Goal: Task Accomplishment & Management: Complete application form

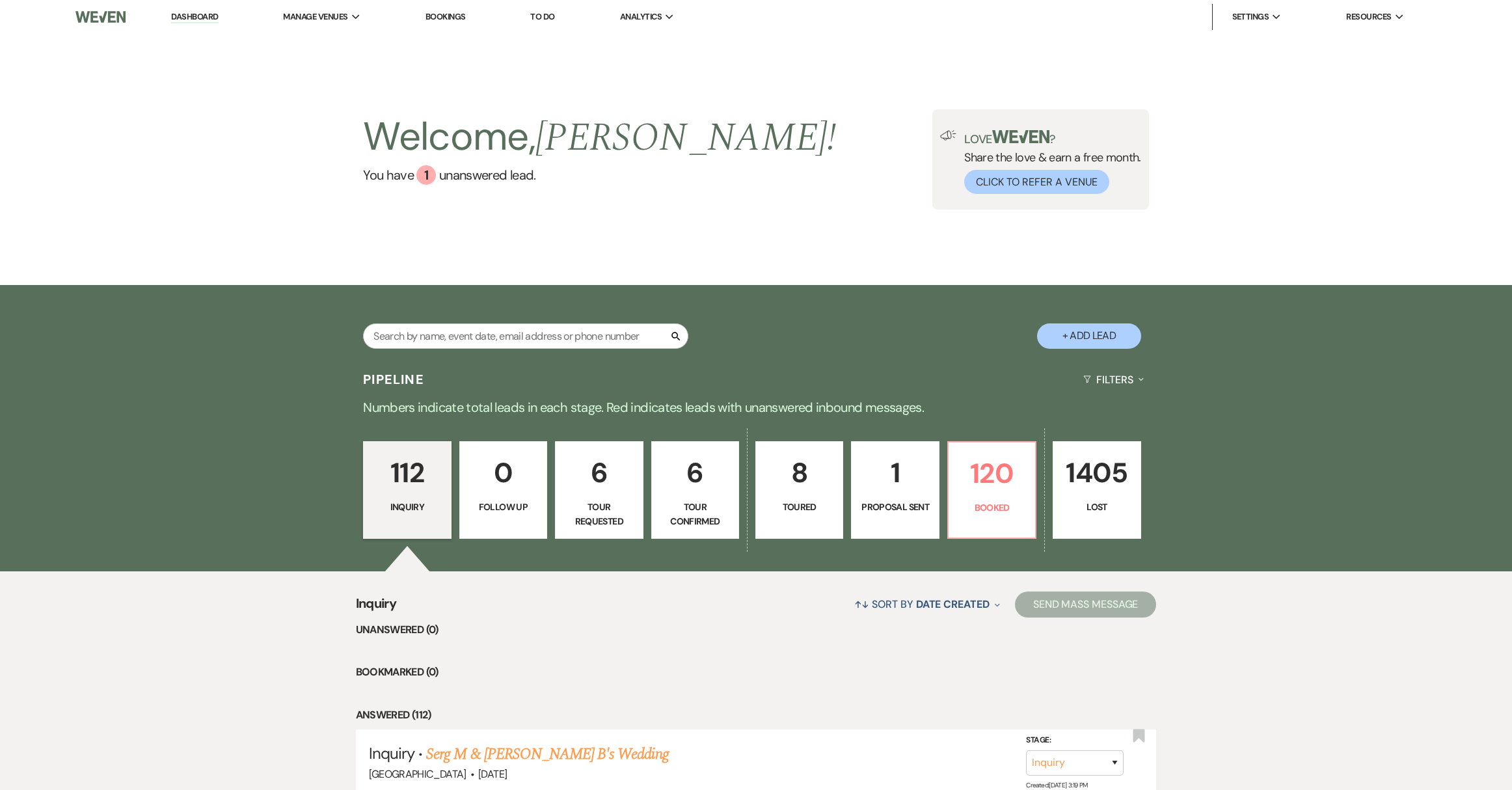
click at [1097, 332] on button "+ Add Lead" at bounding box center [1089, 336] width 104 height 25
select select "539"
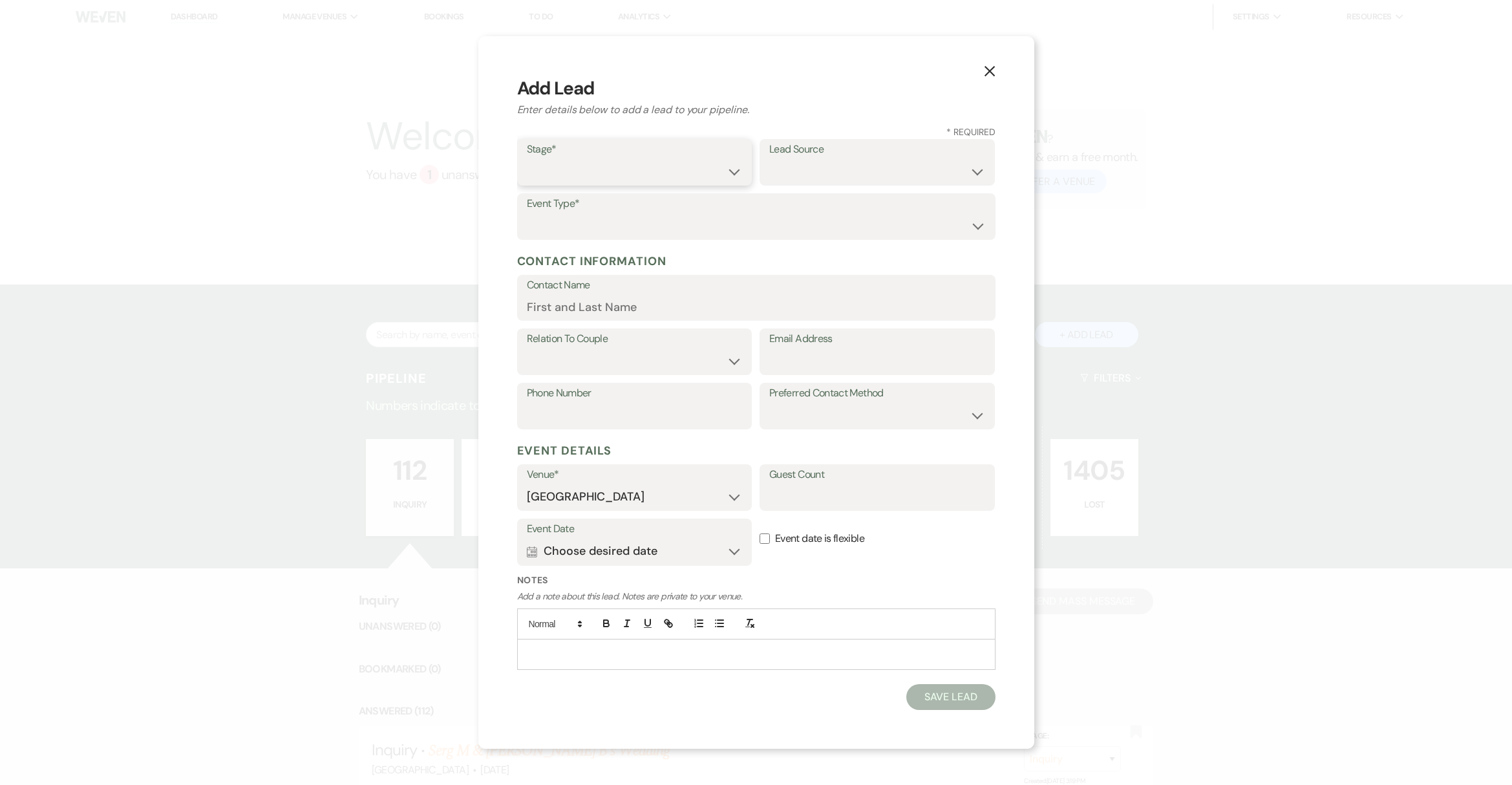
click at [716, 163] on select "Inquiry Follow Up Tour Requested Tour Confirmed Toured Proposal Sent Booked Lost" at bounding box center [635, 171] width 216 height 25
select select "1"
click at [527, 159] on select "Inquiry Follow Up Tour Requested Tour Confirmed Toured Proposal Sent Booked Lost" at bounding box center [635, 171] width 216 height 25
click at [878, 176] on select "Weven Venue Website Instagram Facebook Pinterest Google The Knot Wedding Wire H…" at bounding box center [877, 171] width 216 height 25
select select "17"
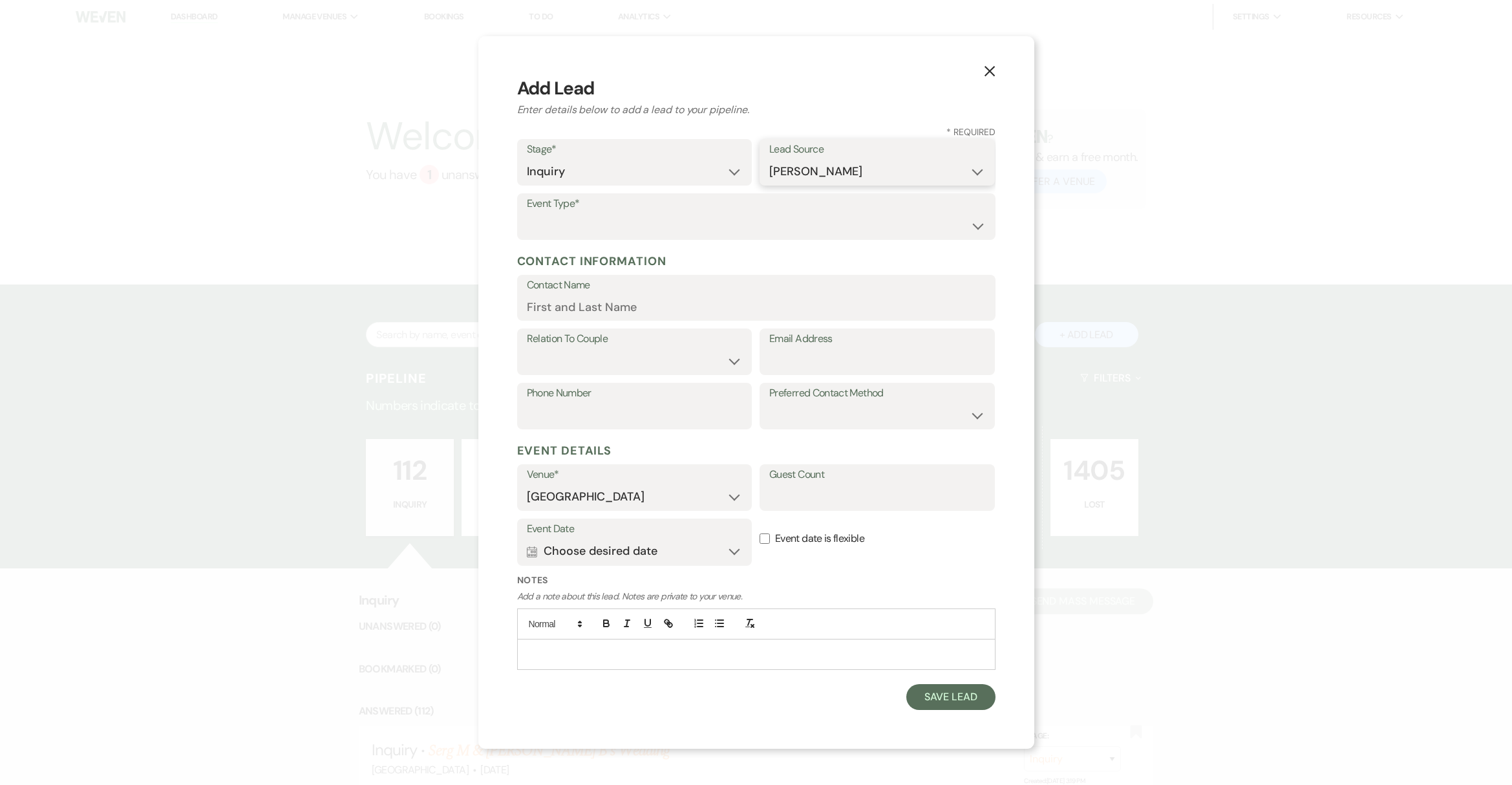
click at [770, 159] on select "Weven Venue Website Instagram Facebook Pinterest Google The Knot Wedding Wire H…" at bounding box center [877, 171] width 216 height 25
click at [677, 205] on label "Event Type*" at bounding box center [756, 205] width 459 height 19
click at [671, 222] on select "Wedding Anniversary Party Baby Shower Bachelorette / Bachelor Party Birthday Pa…" at bounding box center [756, 226] width 459 height 25
select select "1"
click at [527, 213] on select "Wedding Anniversary Party Baby Shower Bachelorette / Bachelor Party Birthday Pa…" at bounding box center [756, 226] width 459 height 25
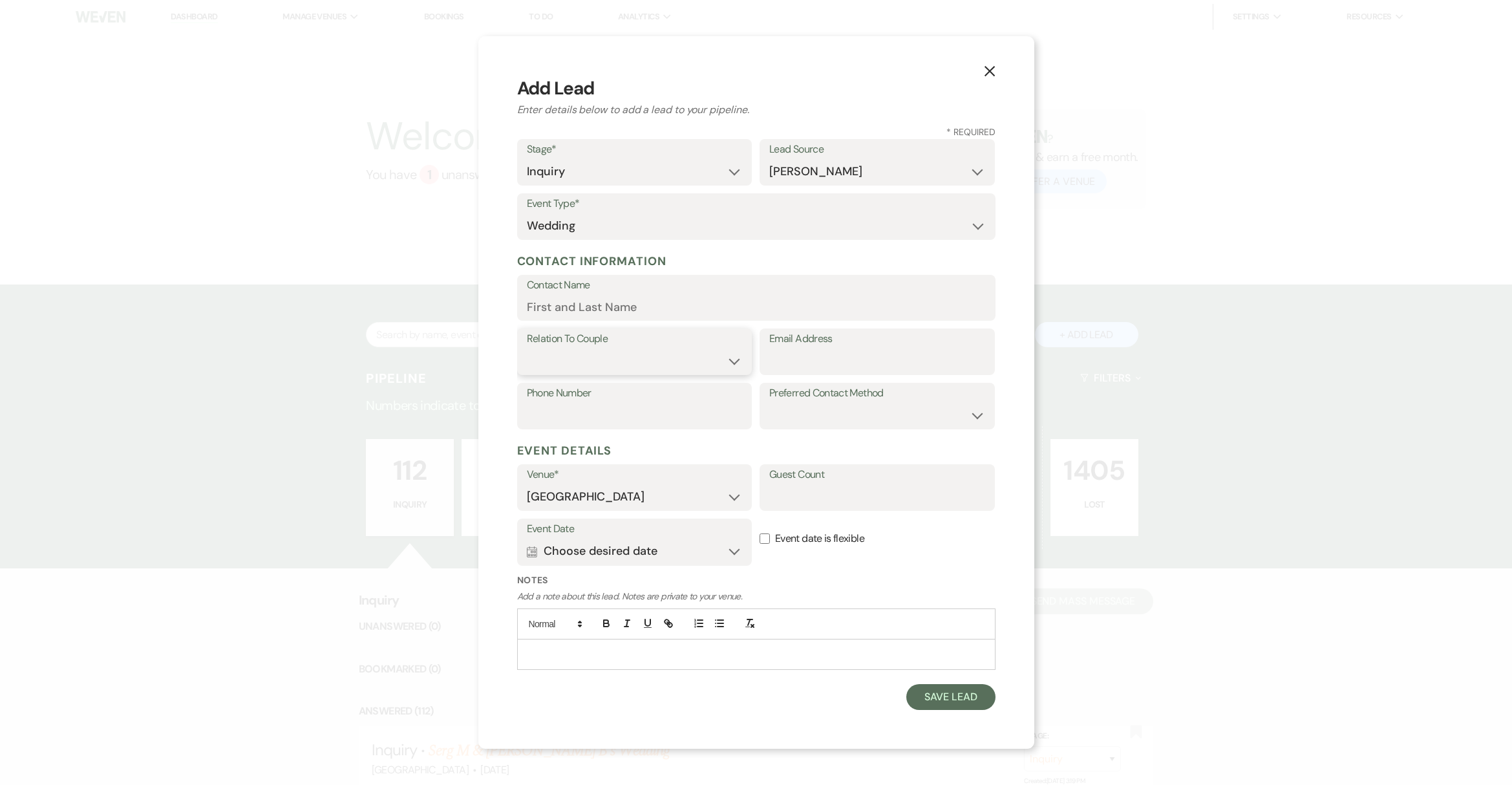
click at [725, 357] on select "Couple Planner Parent of Couple Family Member Friend Other" at bounding box center [635, 361] width 216 height 25
select select "1"
click at [527, 348] on select "Couple Planner Parent of Couple Family Member Friend Other" at bounding box center [635, 361] width 216 height 25
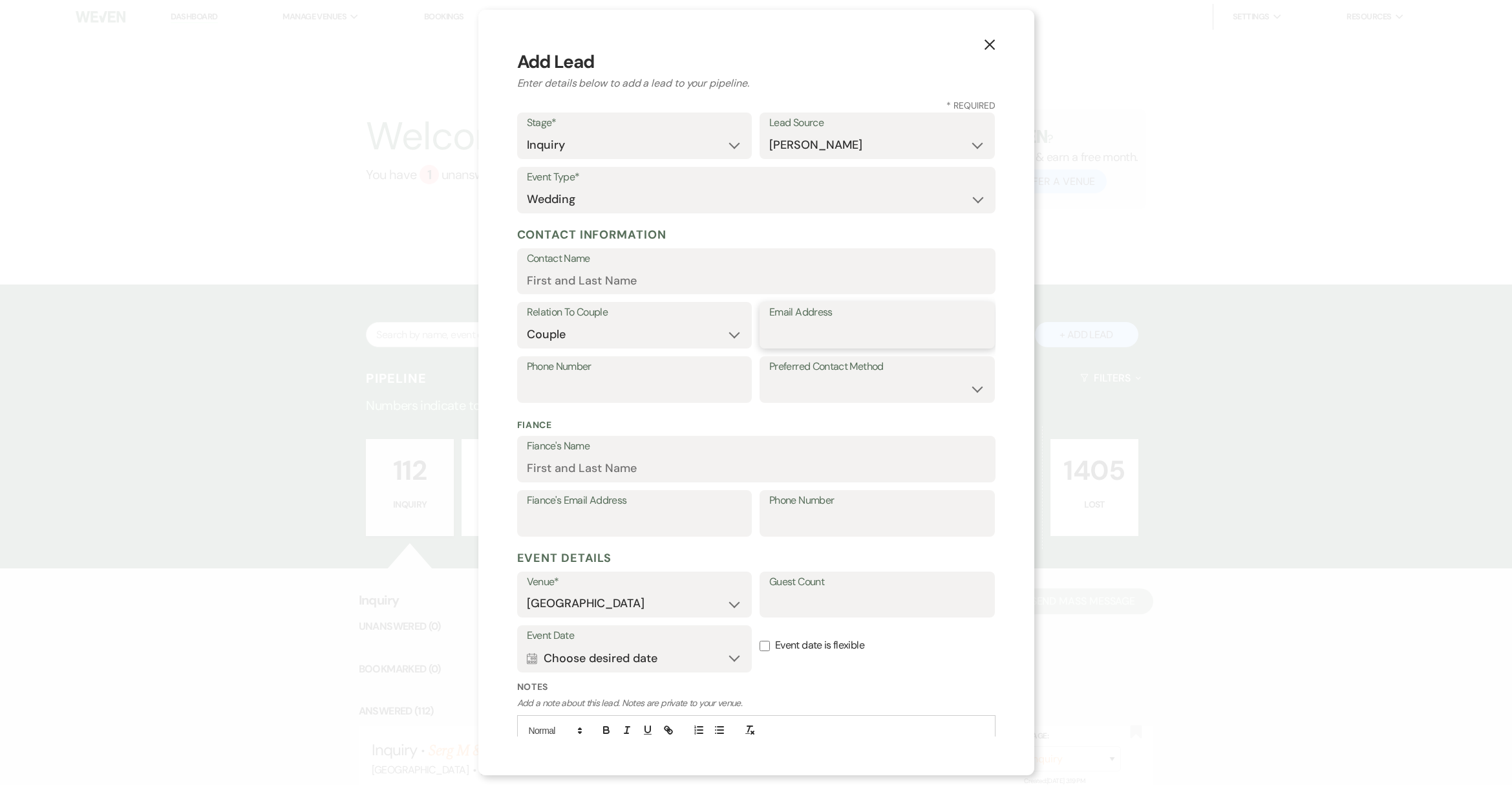
click at [816, 340] on input "Email Address" at bounding box center [877, 334] width 216 height 25
paste input "[EMAIL_ADDRESS][DOMAIN_NAME]"
type input "[EMAIL_ADDRESS][DOMAIN_NAME]"
click at [592, 275] on input "Contact Name" at bounding box center [756, 280] width 459 height 25
paste input "[PERSON_NAME]"
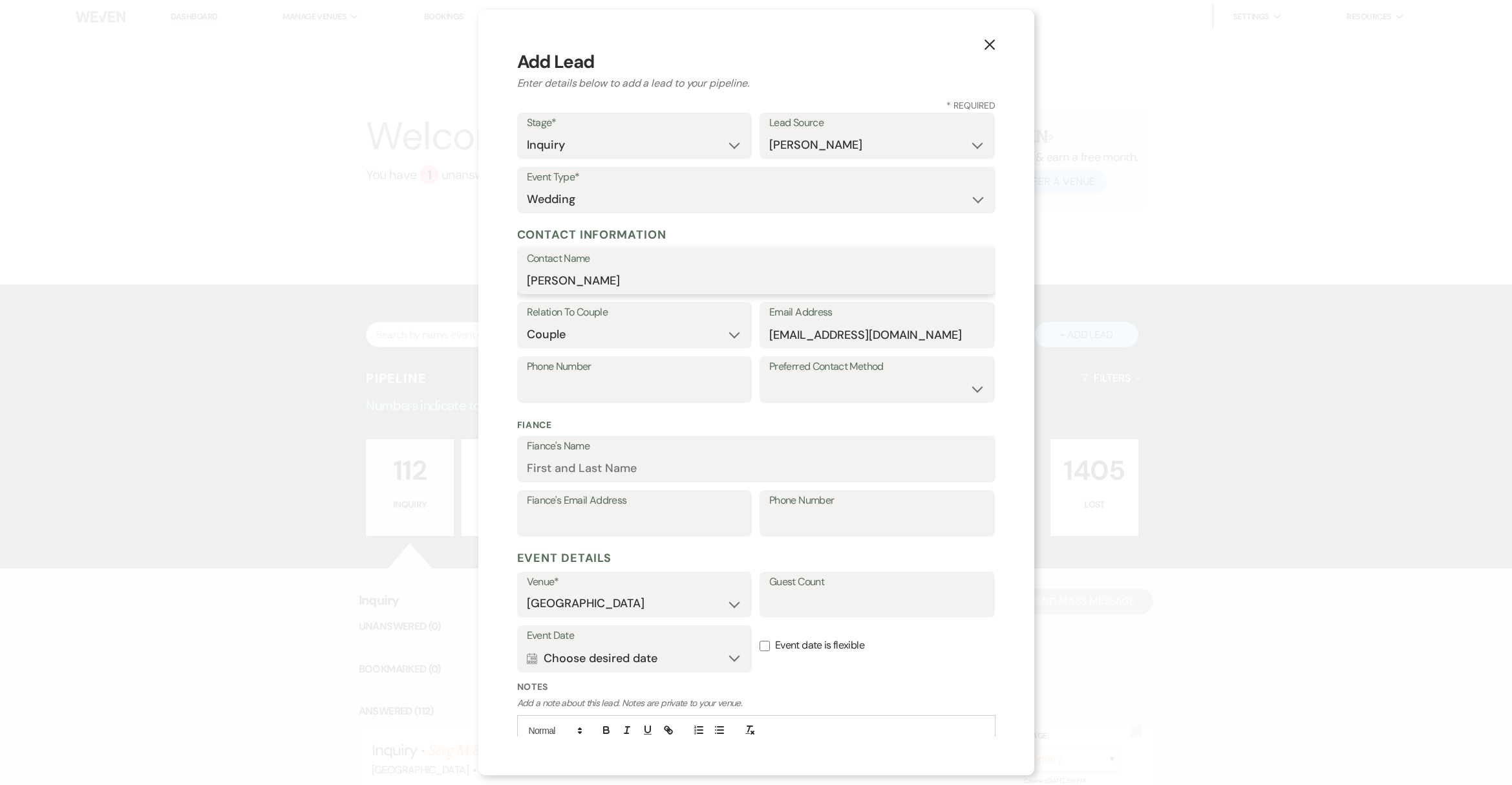
type input "[PERSON_NAME]"
click at [544, 384] on input "Phone Number" at bounding box center [635, 388] width 216 height 25
paste input "[PHONE_NUMBER]"
type input "[PHONE_NUMBER]"
click at [570, 469] on input "Fiance's Name" at bounding box center [756, 468] width 459 height 25
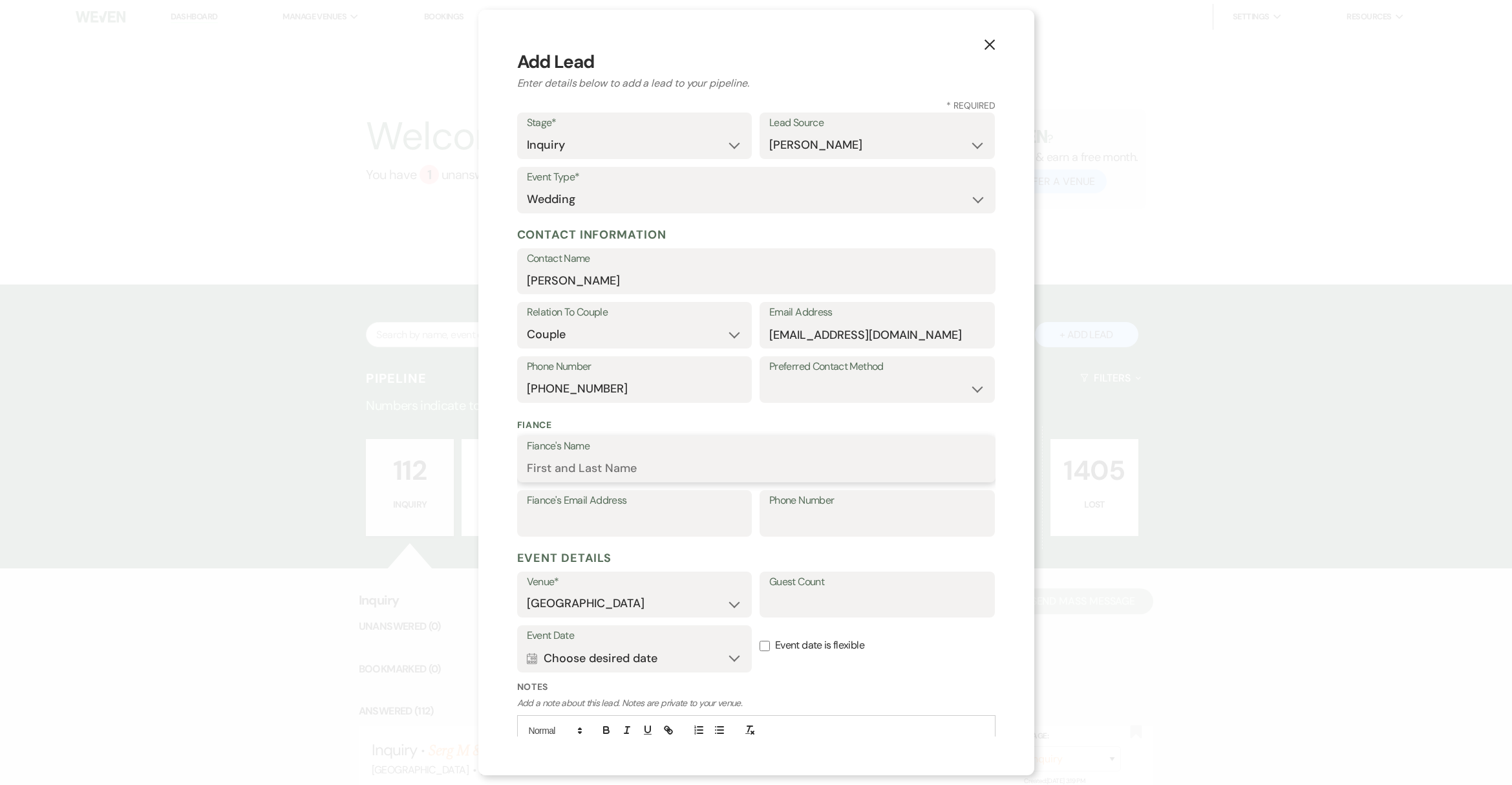
paste input "[PERSON_NAME]"
type input "[PERSON_NAME]"
click at [815, 606] on input "Guest Count" at bounding box center [877, 603] width 216 height 25
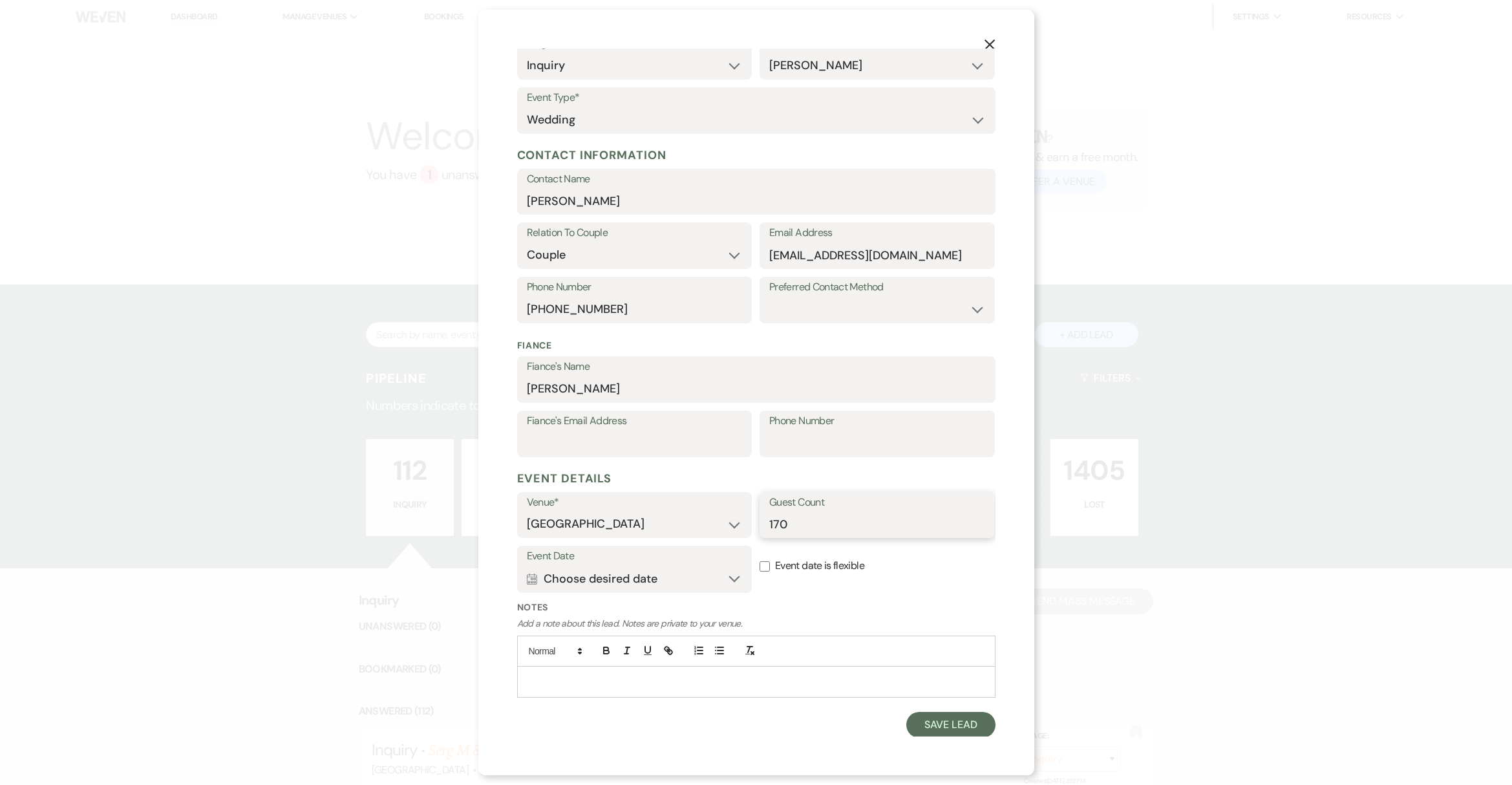
type input "170"
click at [599, 684] on p at bounding box center [756, 681] width 458 height 14
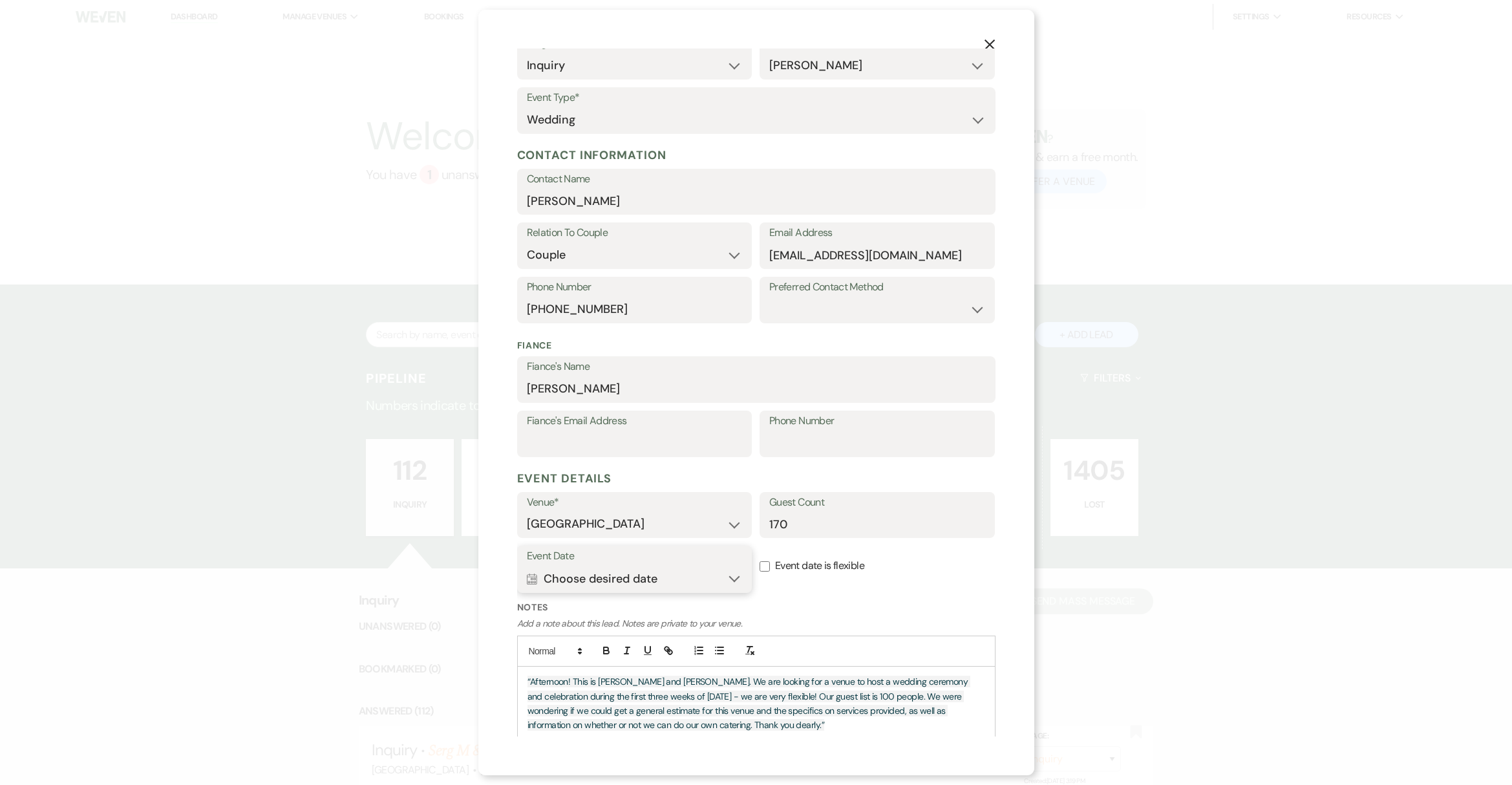
click at [733, 580] on button "Calendar Choose desired date Expand" at bounding box center [635, 579] width 216 height 26
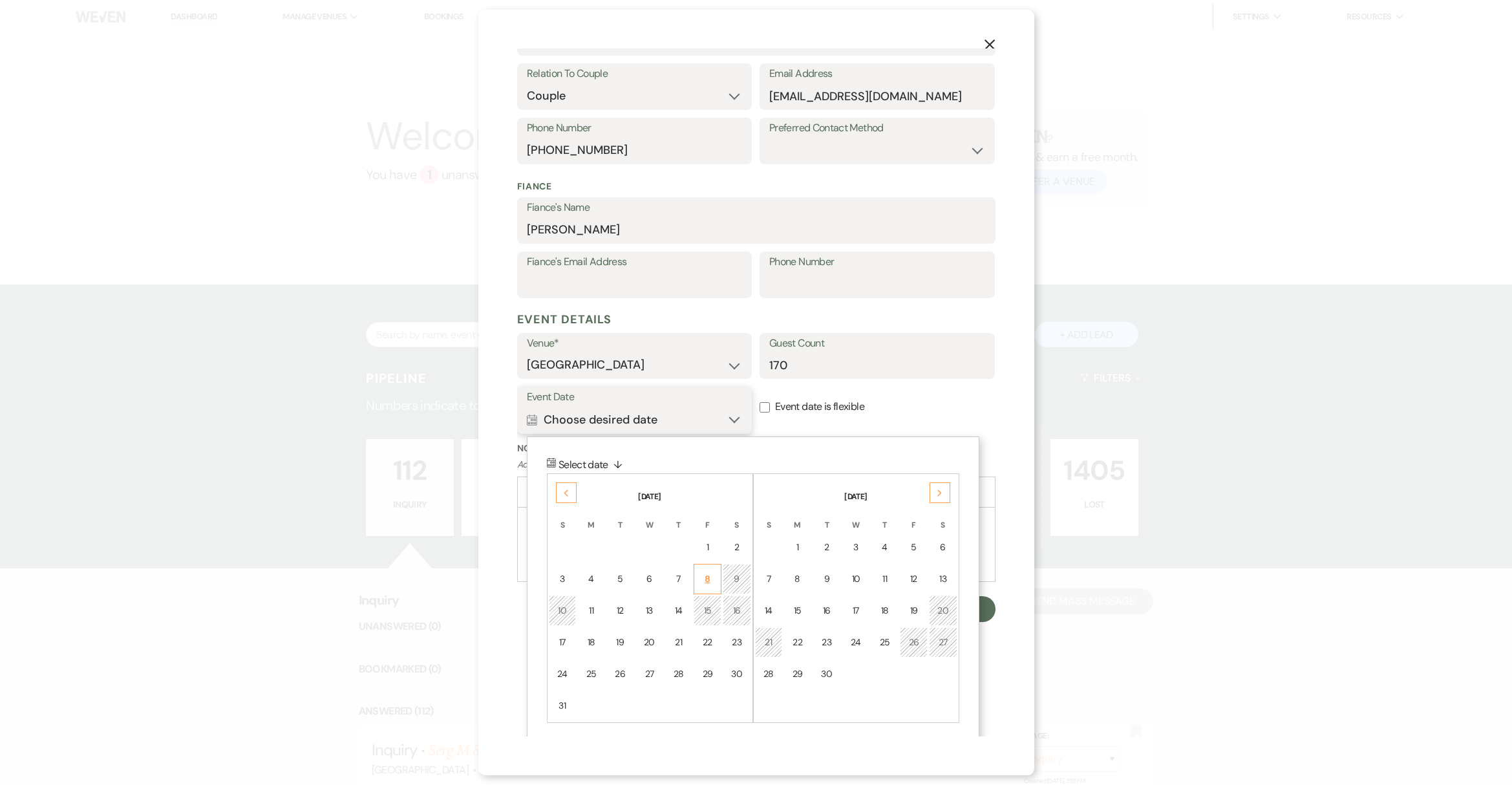
scroll to position [245, 0]
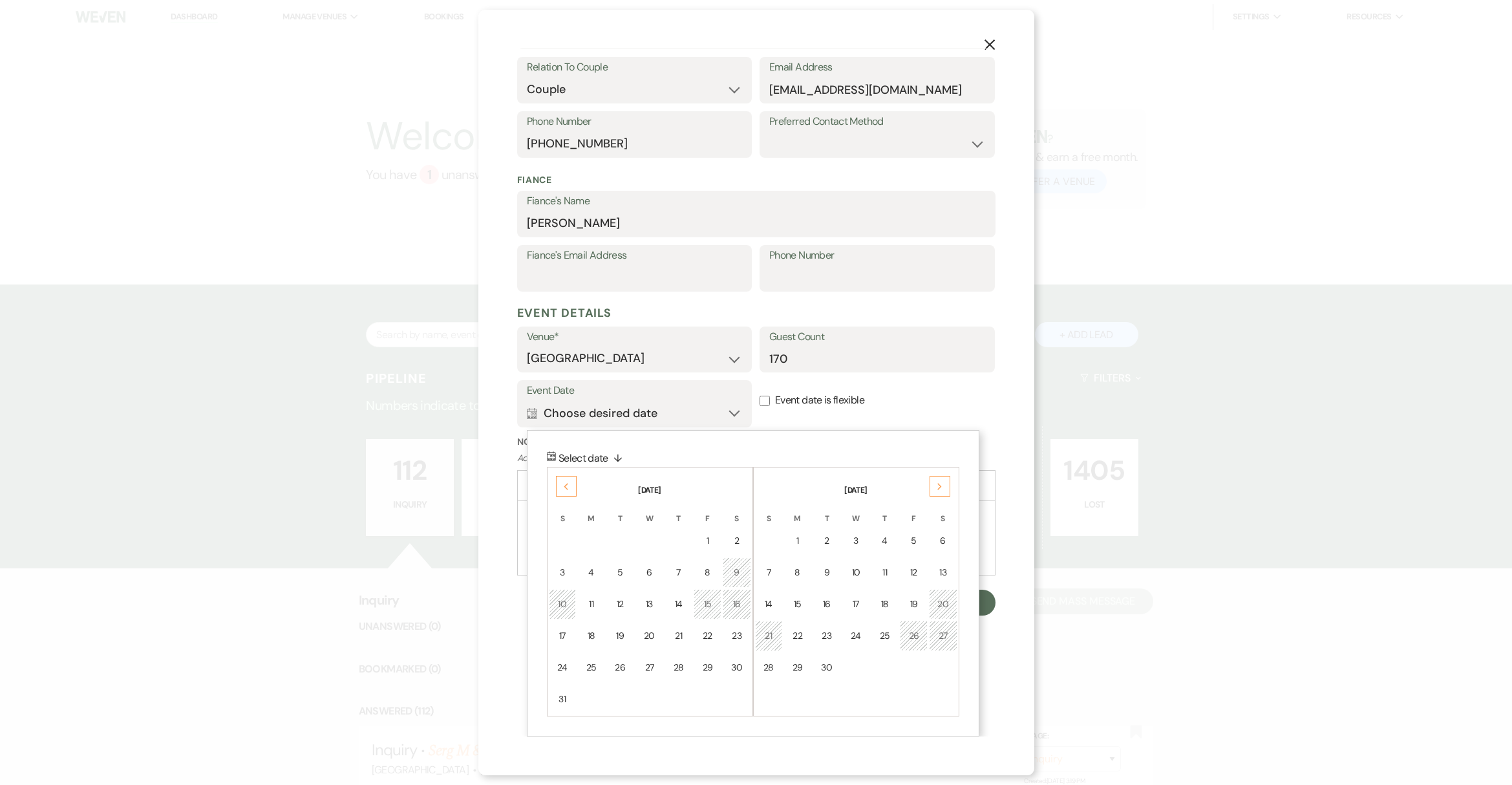
click at [946, 493] on div "Next" at bounding box center [940, 486] width 21 height 21
click at [940, 486] on use at bounding box center [939, 486] width 5 height 7
click at [913, 669] on div "30" at bounding box center [914, 667] width 11 height 13
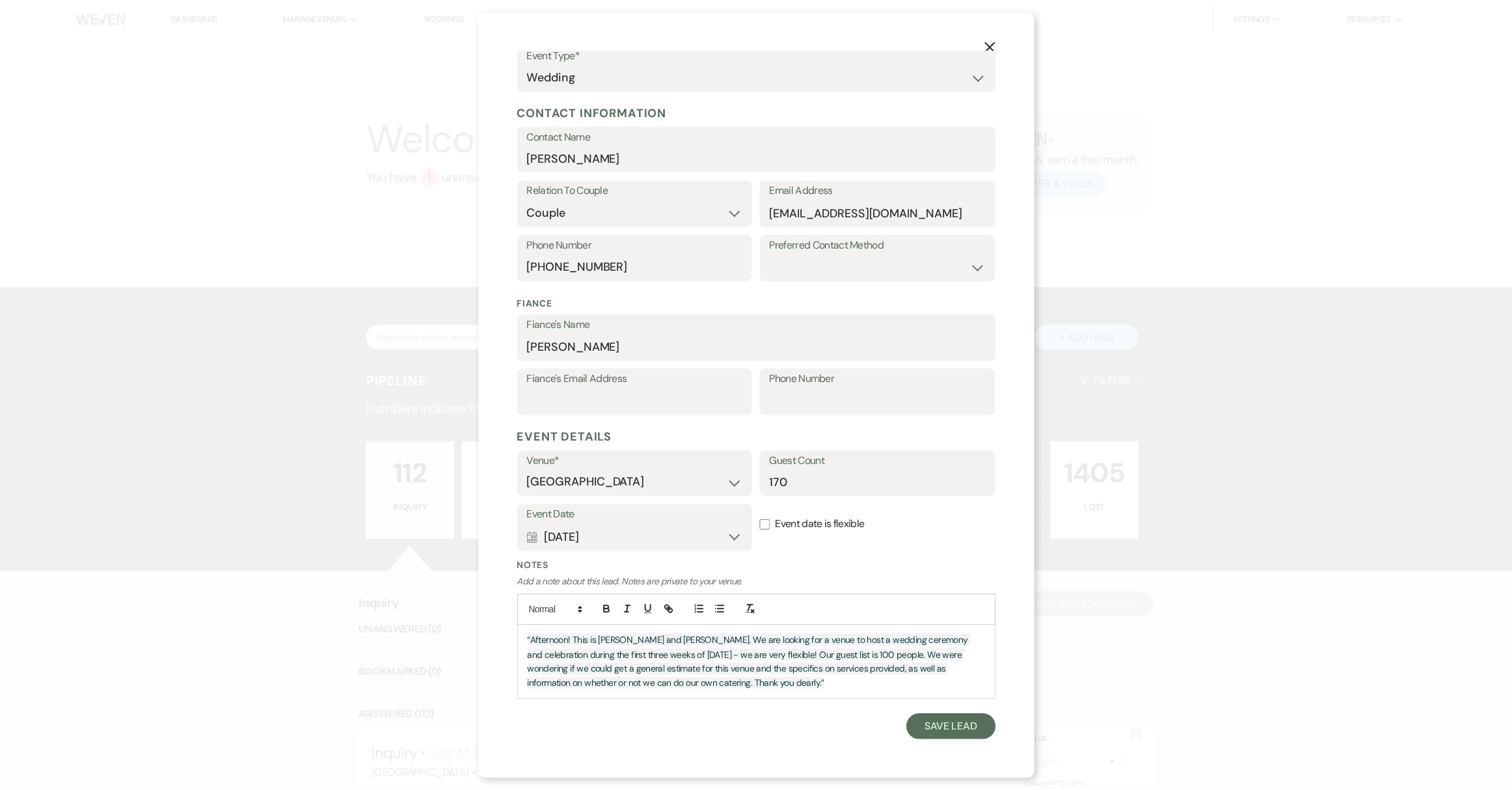
scroll to position [124, 0]
click at [766, 526] on input "Event date is flexible" at bounding box center [769, 526] width 11 height 11
checkbox input "true"
click at [937, 735] on button "Save Lead" at bounding box center [957, 728] width 89 height 26
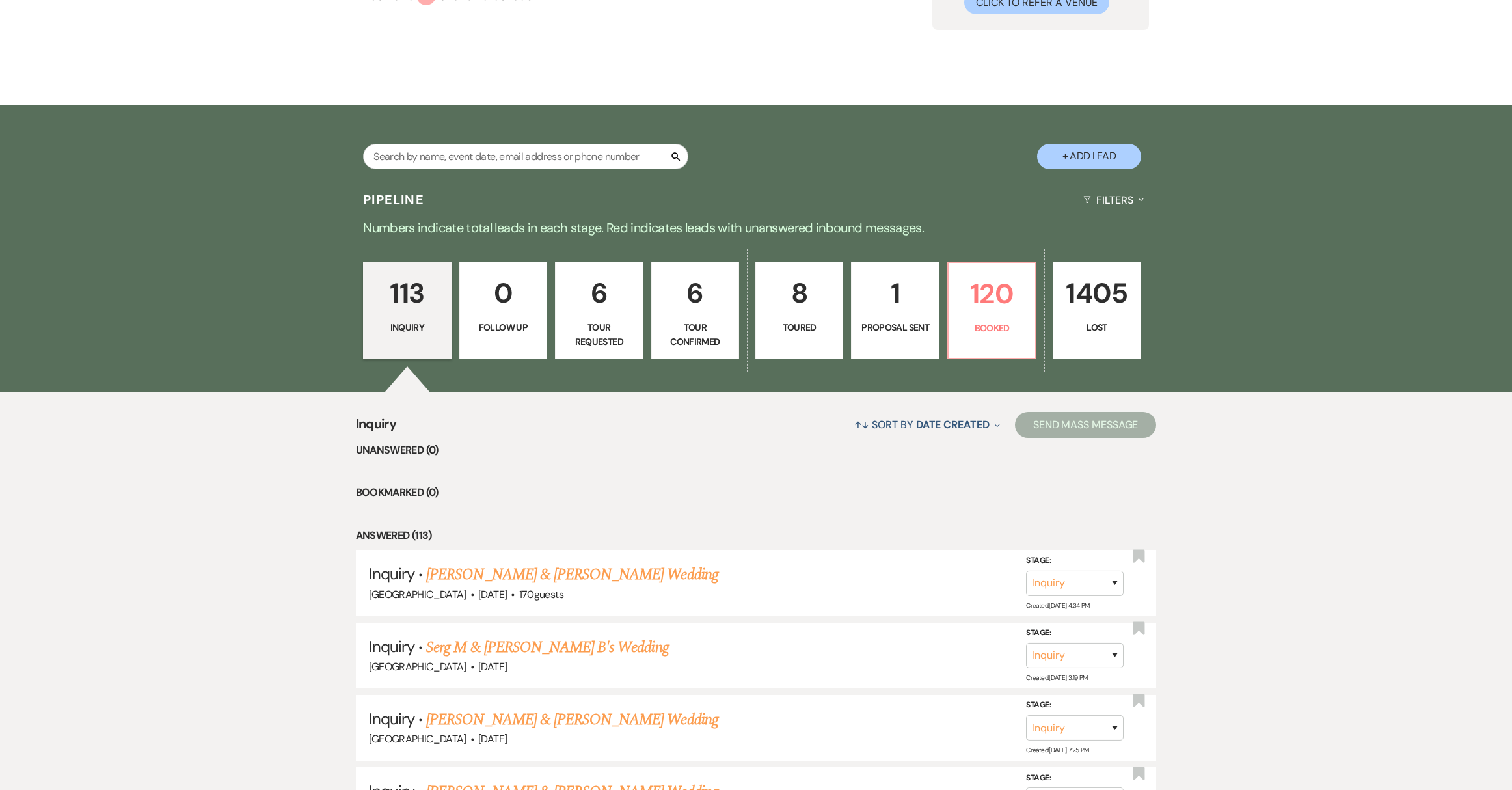
scroll to position [277, 0]
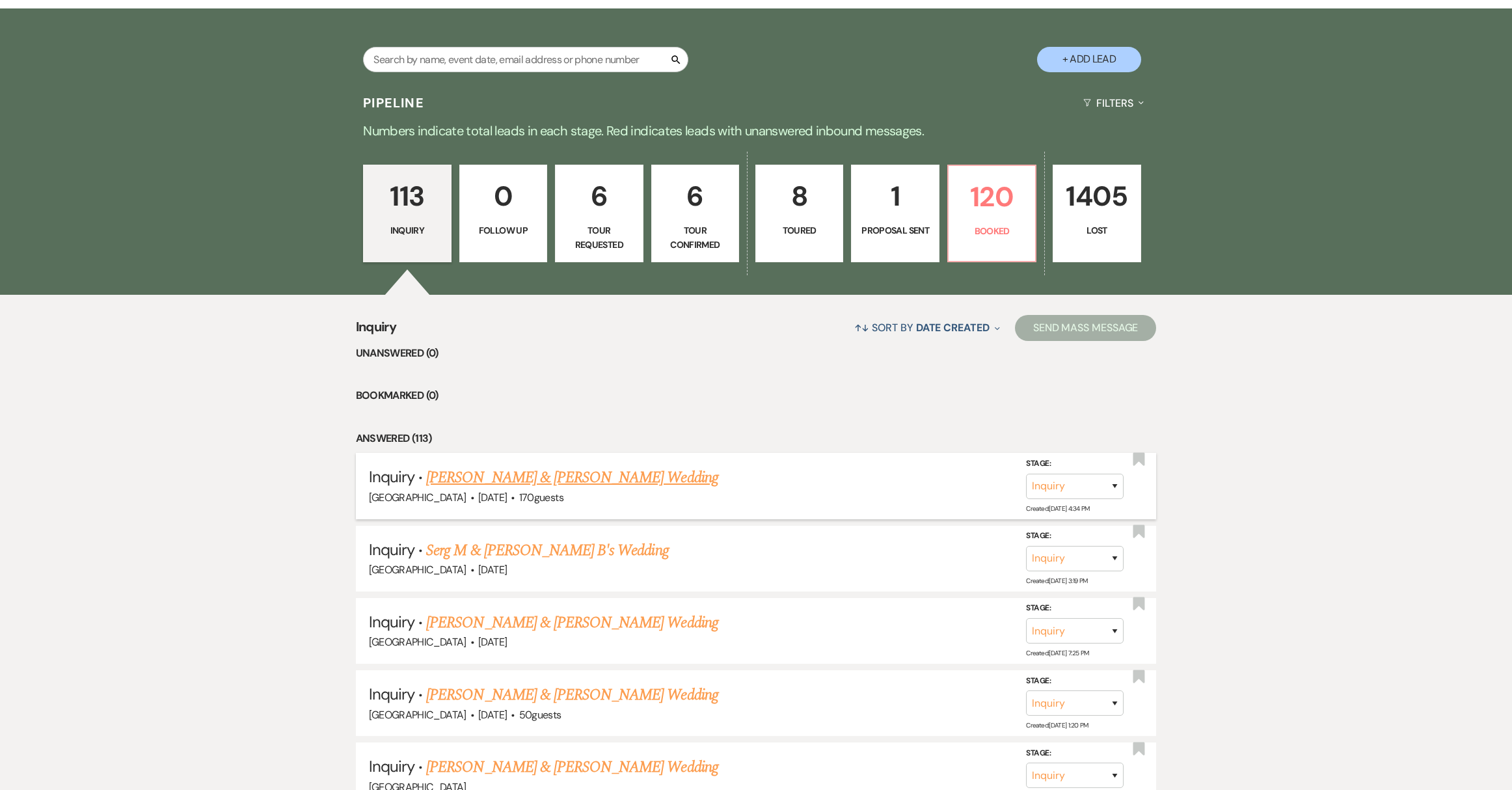
click at [574, 474] on link "[PERSON_NAME] & [PERSON_NAME] Wedding" at bounding box center [572, 478] width 291 height 23
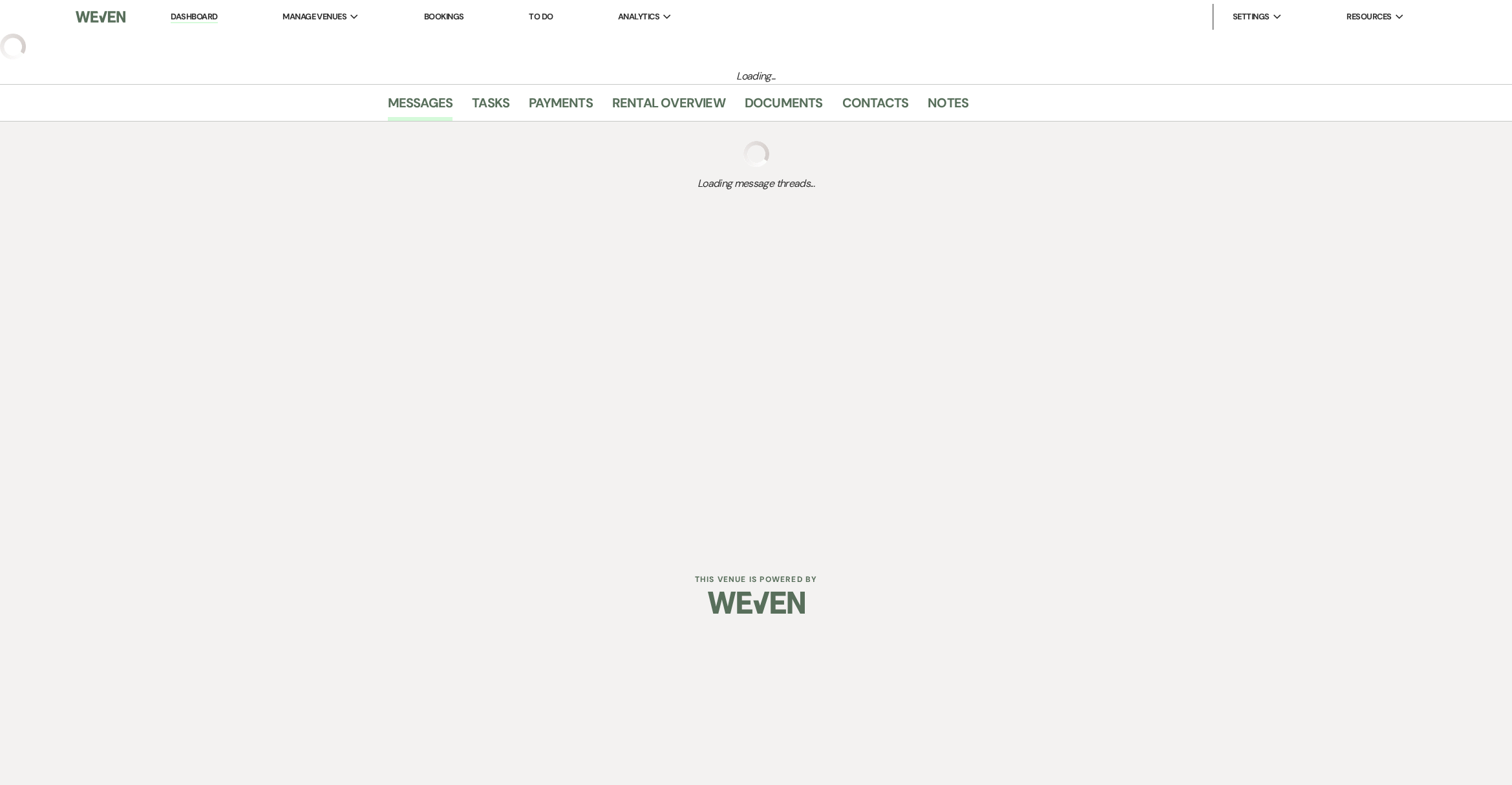
select select "17"
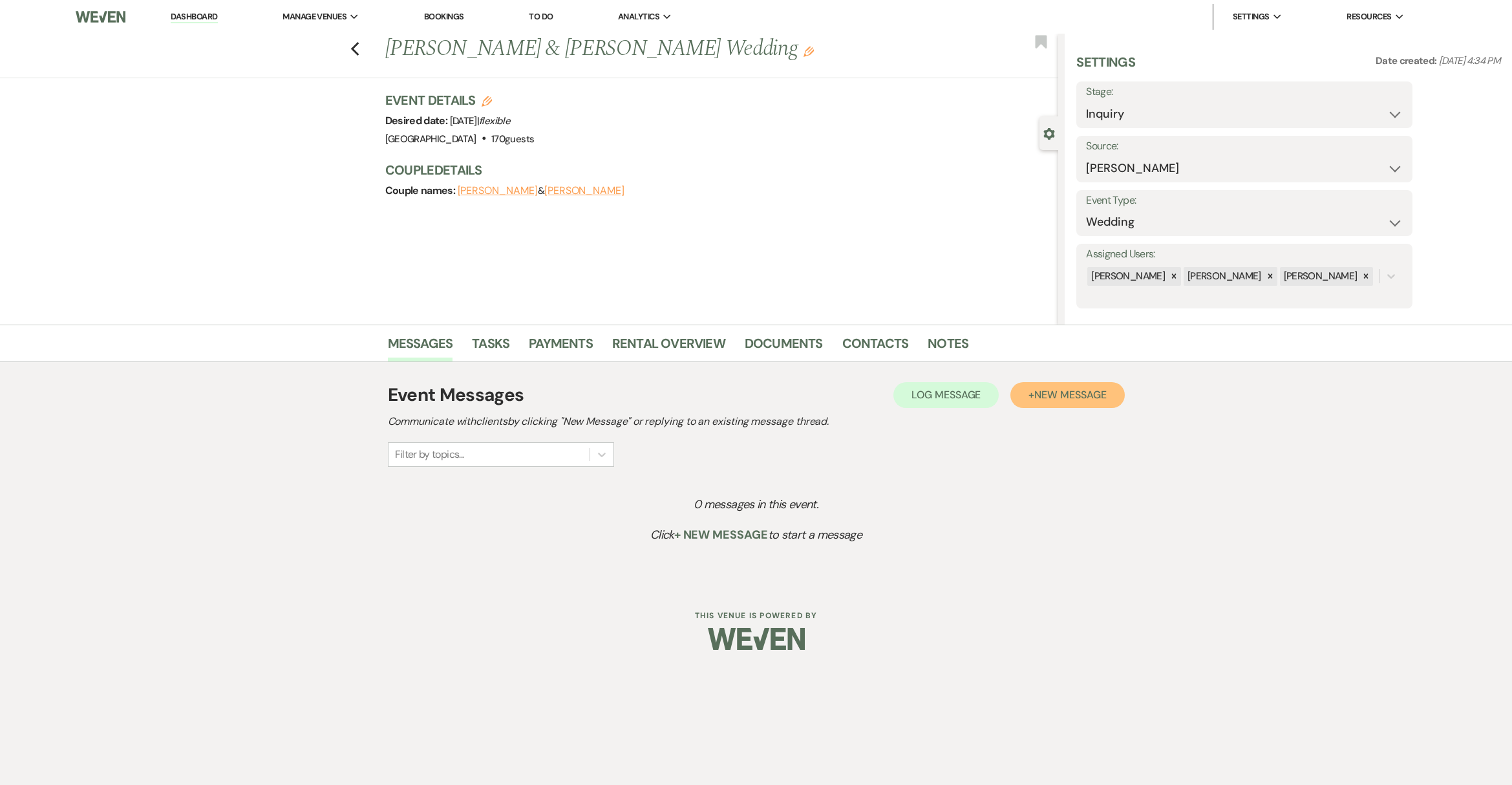
click at [1029, 386] on button "+ New Message" at bounding box center [1068, 395] width 114 height 26
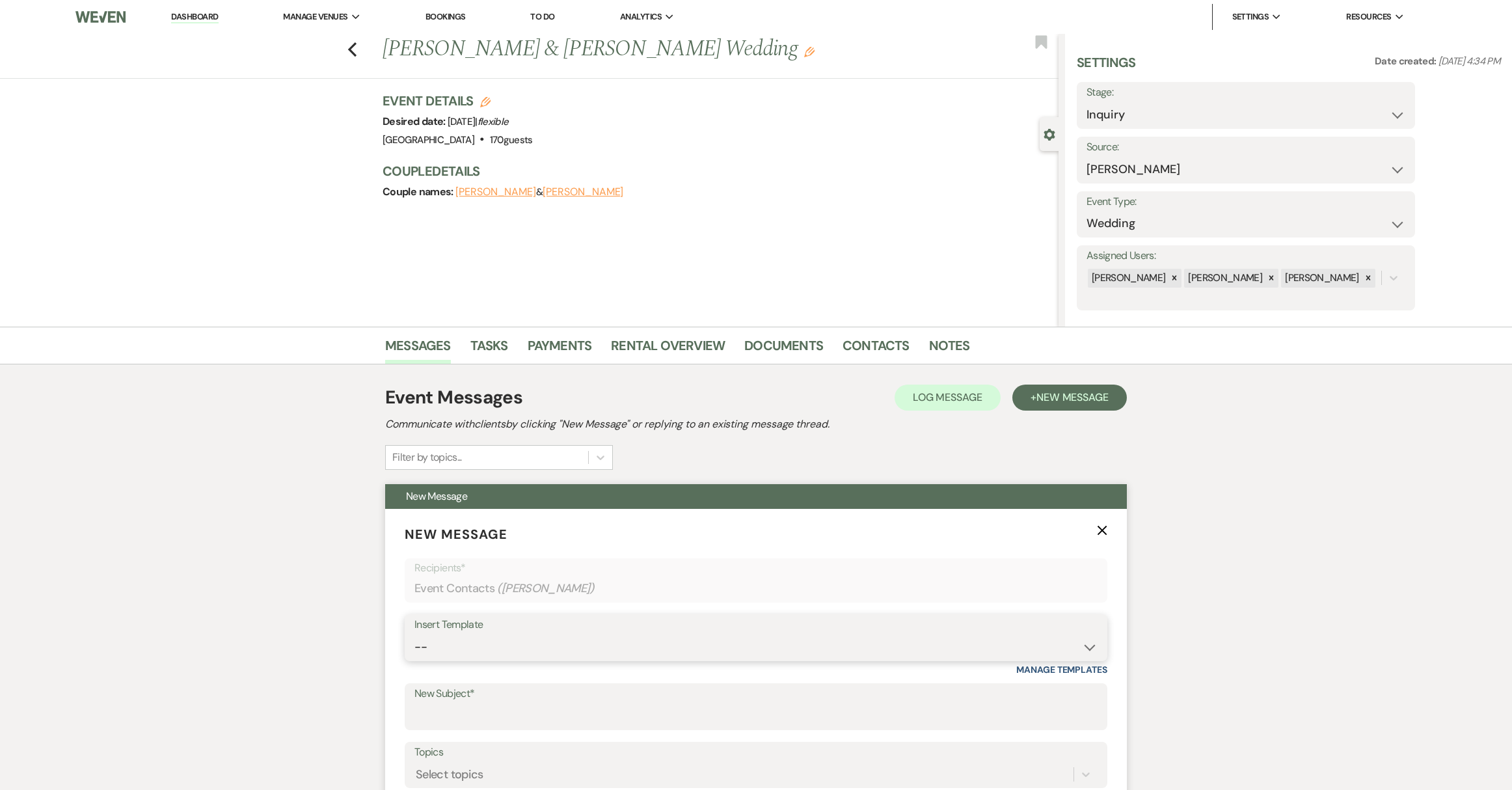
click at [506, 643] on select "-- Weven Planning Portal Introduction (Booked Events) Initial Reply Not Availab…" at bounding box center [756, 646] width 683 height 25
select select "313"
click at [415, 634] on select "-- Weven Planning Portal Introduction (Booked Events) Initial Reply Not Availab…" at bounding box center [756, 646] width 683 height 25
type input "[GEOGRAPHIC_DATA]"
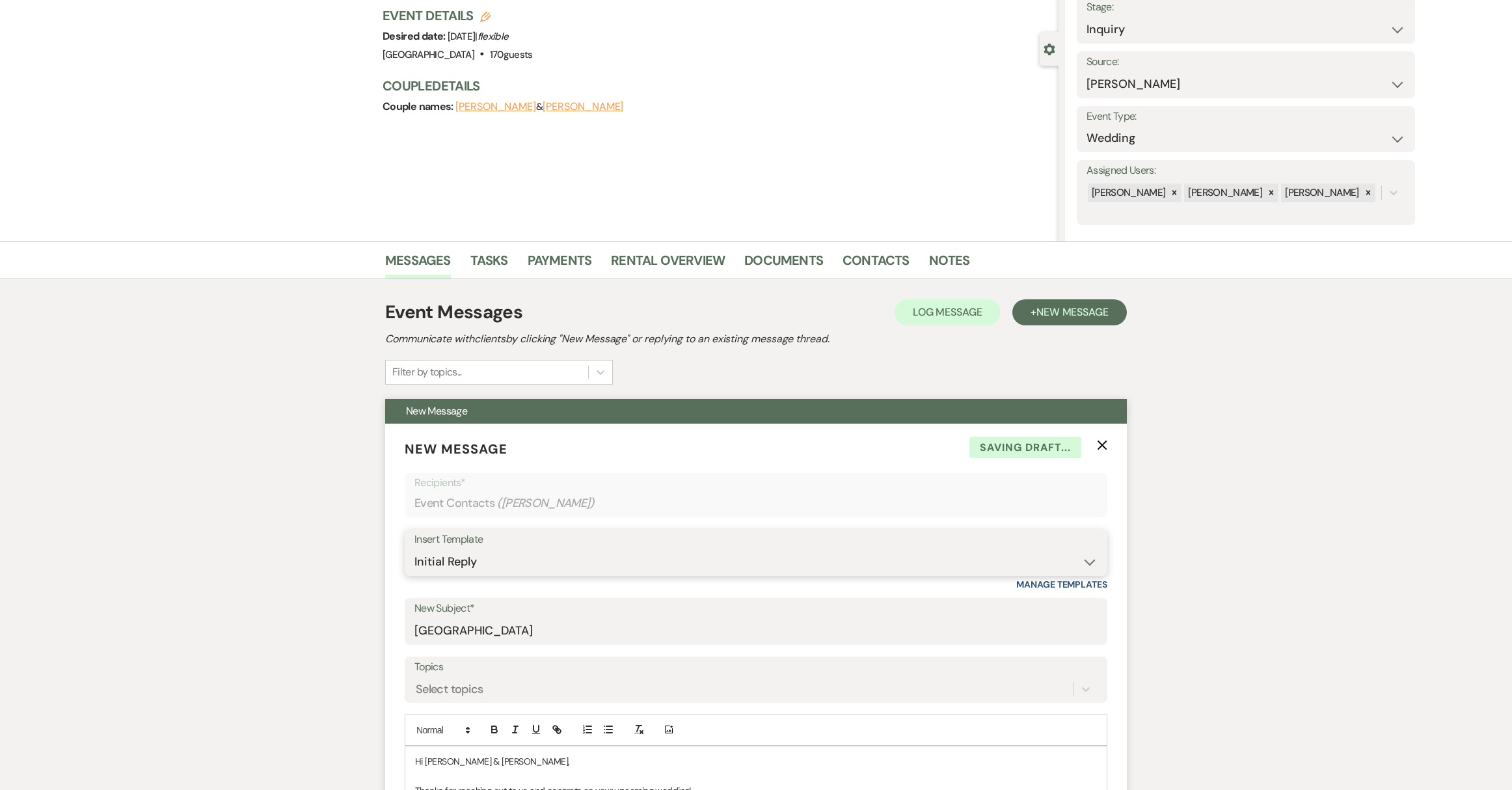
scroll to position [212, 0]
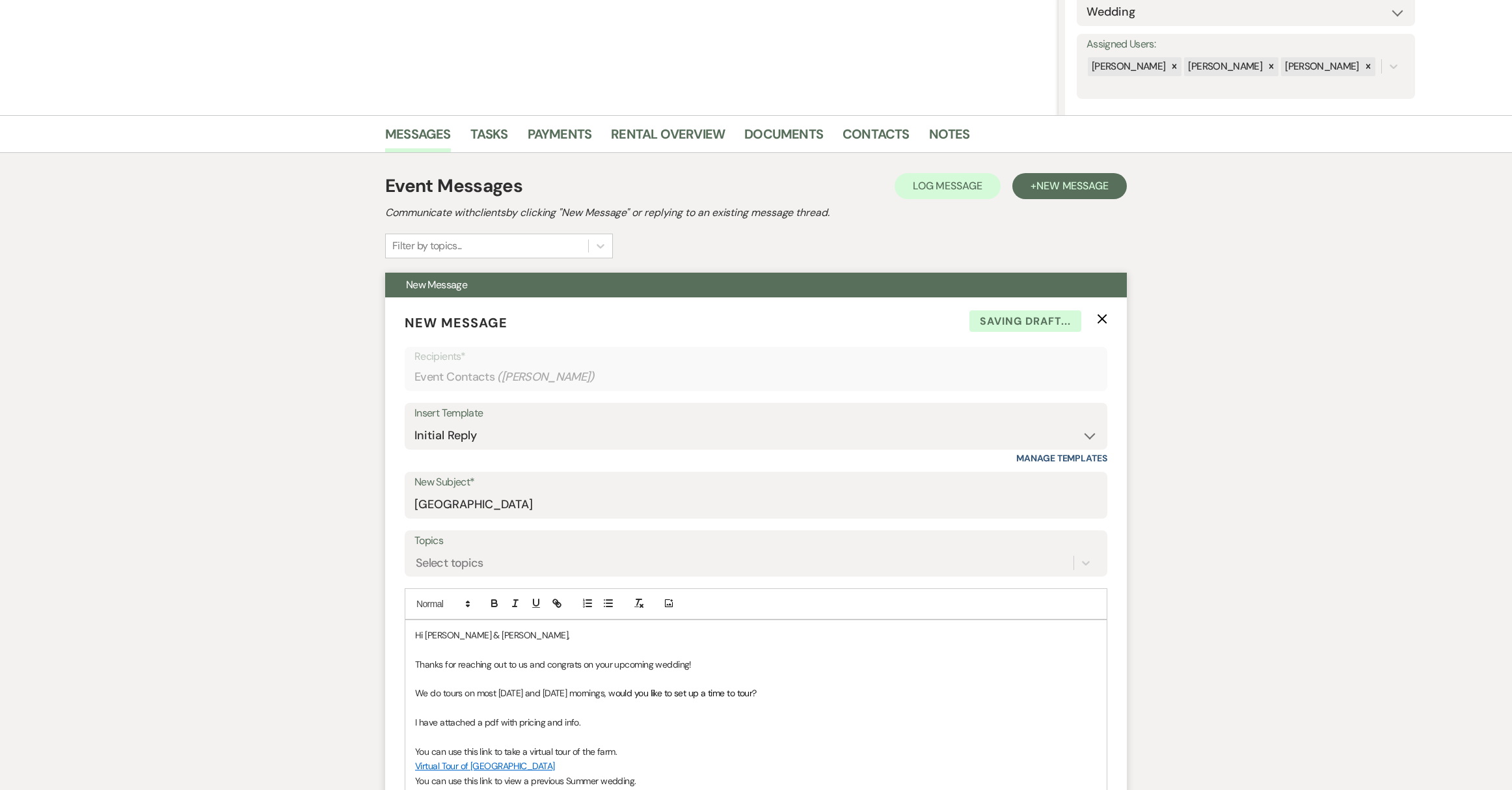
click at [492, 641] on p "Hi [PERSON_NAME] & [PERSON_NAME]," at bounding box center [756, 635] width 682 height 14
click at [516, 639] on p "Hi [PERSON_NAME] & [PERSON_NAME]," at bounding box center [756, 635] width 682 height 14
click at [627, 671] on p at bounding box center [756, 678] width 682 height 14
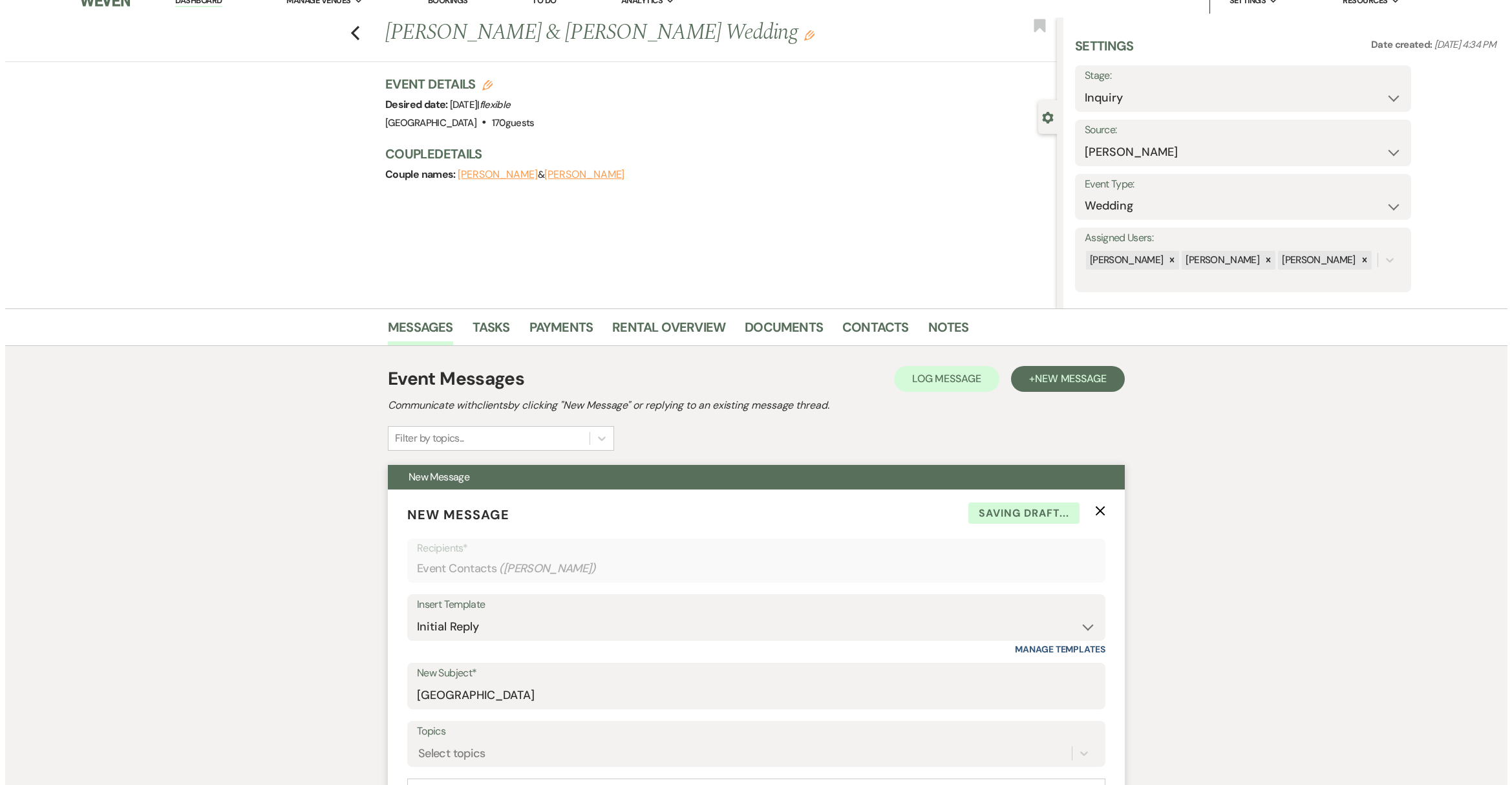
scroll to position [0, 0]
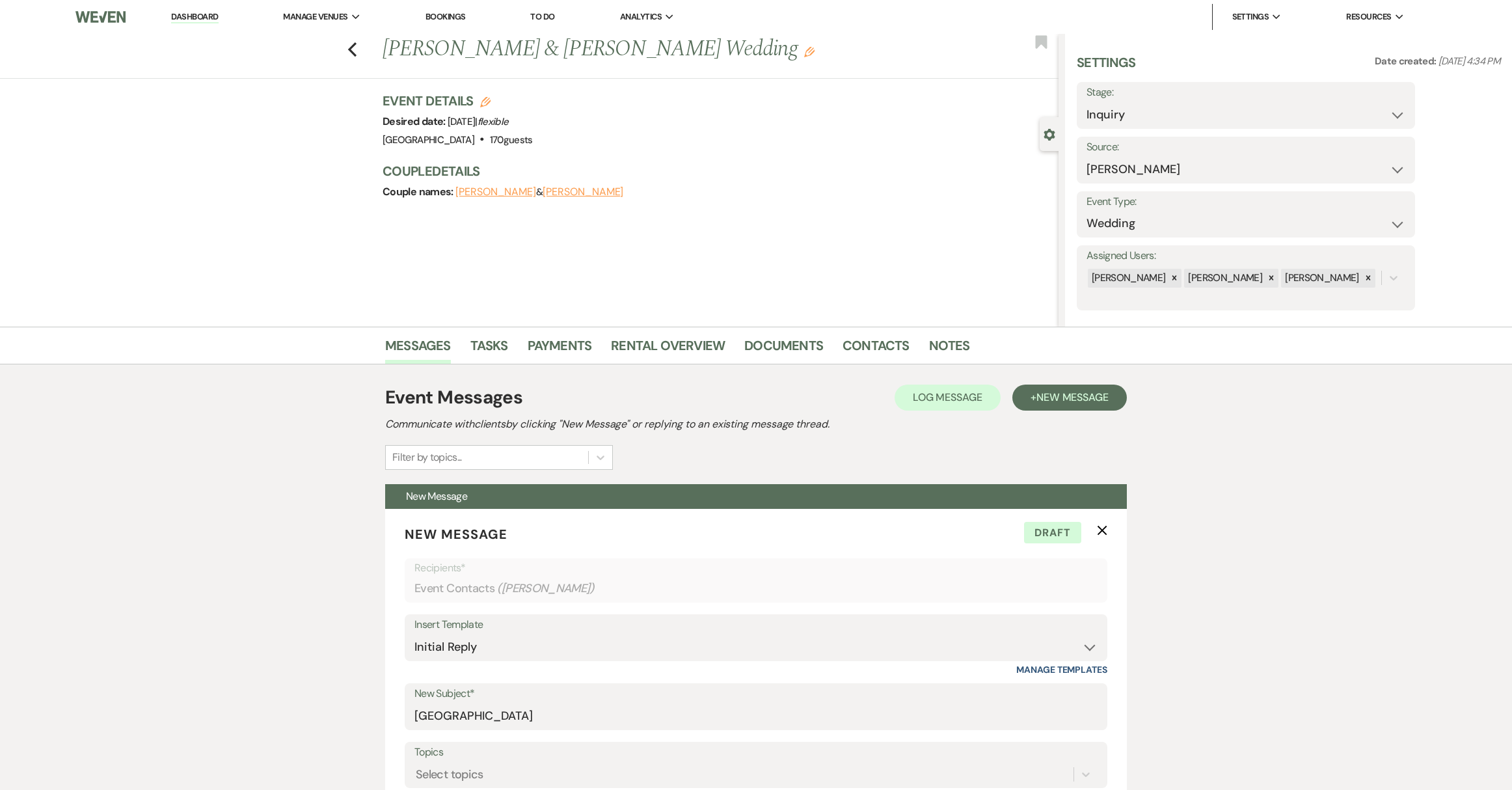
click at [490, 106] on icon "Edit" at bounding box center [485, 102] width 11 height 11
select select "539"
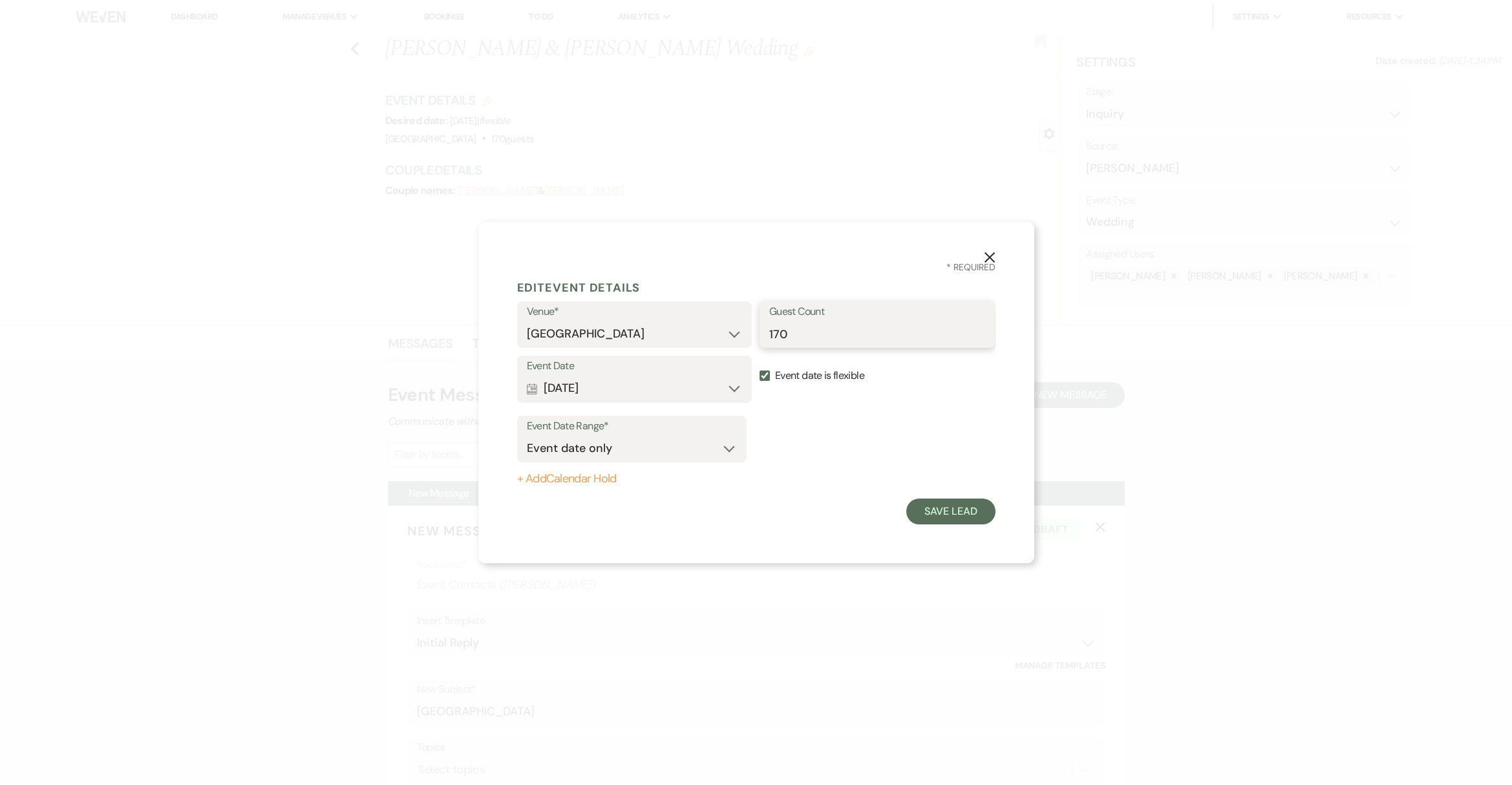
click at [790, 333] on input "170" at bounding box center [877, 334] width 216 height 25
drag, startPoint x: 792, startPoint y: 332, endPoint x: 766, endPoint y: 336, distance: 26.3
click at [766, 336] on div "Guest Count 170" at bounding box center [876, 324] width 235 height 47
type input "100"
click at [816, 509] on form "Edit Event Details Venue* [GEOGRAPHIC_DATA] Guest Count 100 Event Date Calendar…" at bounding box center [756, 399] width 479 height 250
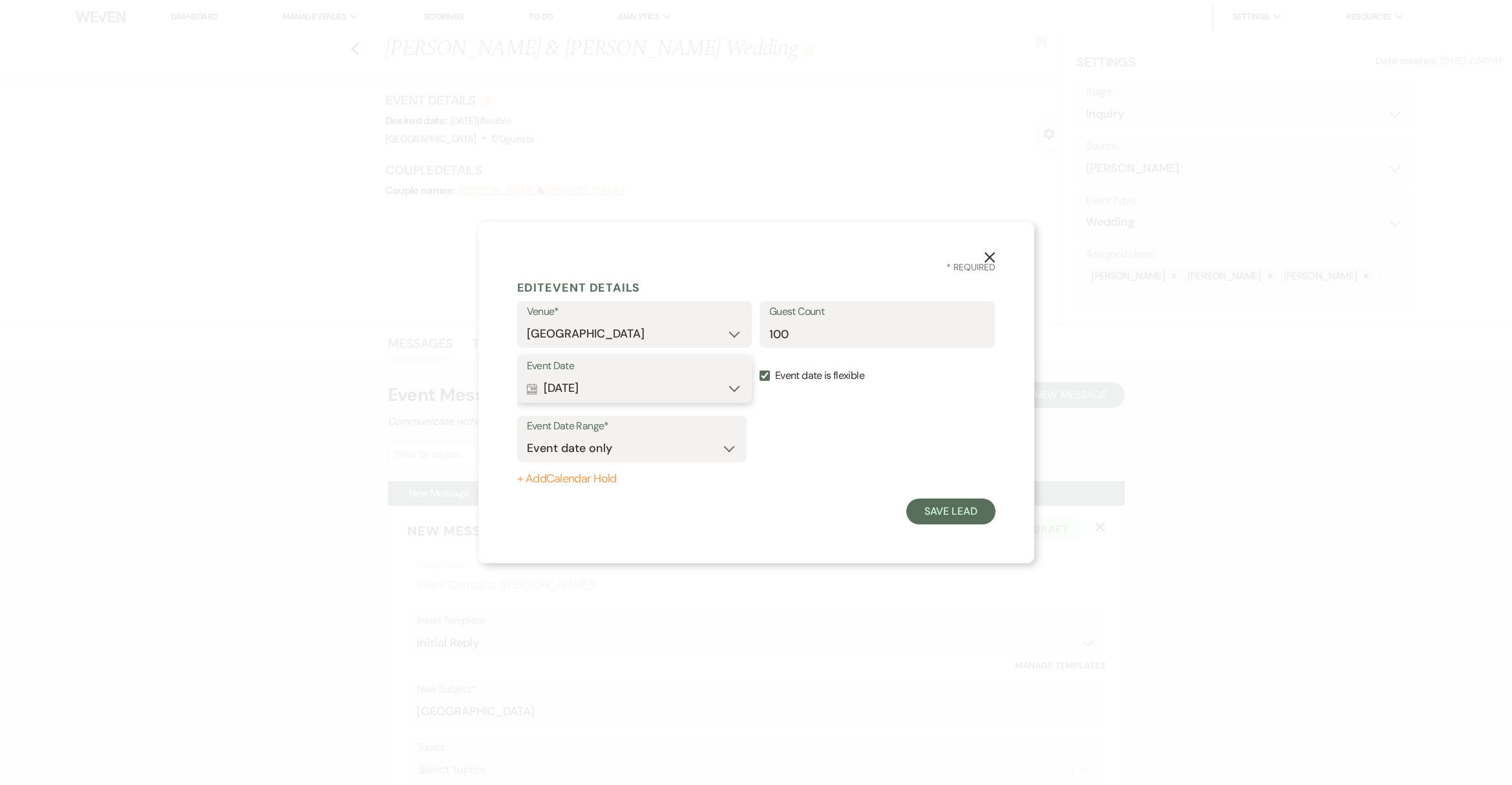
click at [735, 384] on button "Calendar [DATE] Expand" at bounding box center [635, 388] width 216 height 26
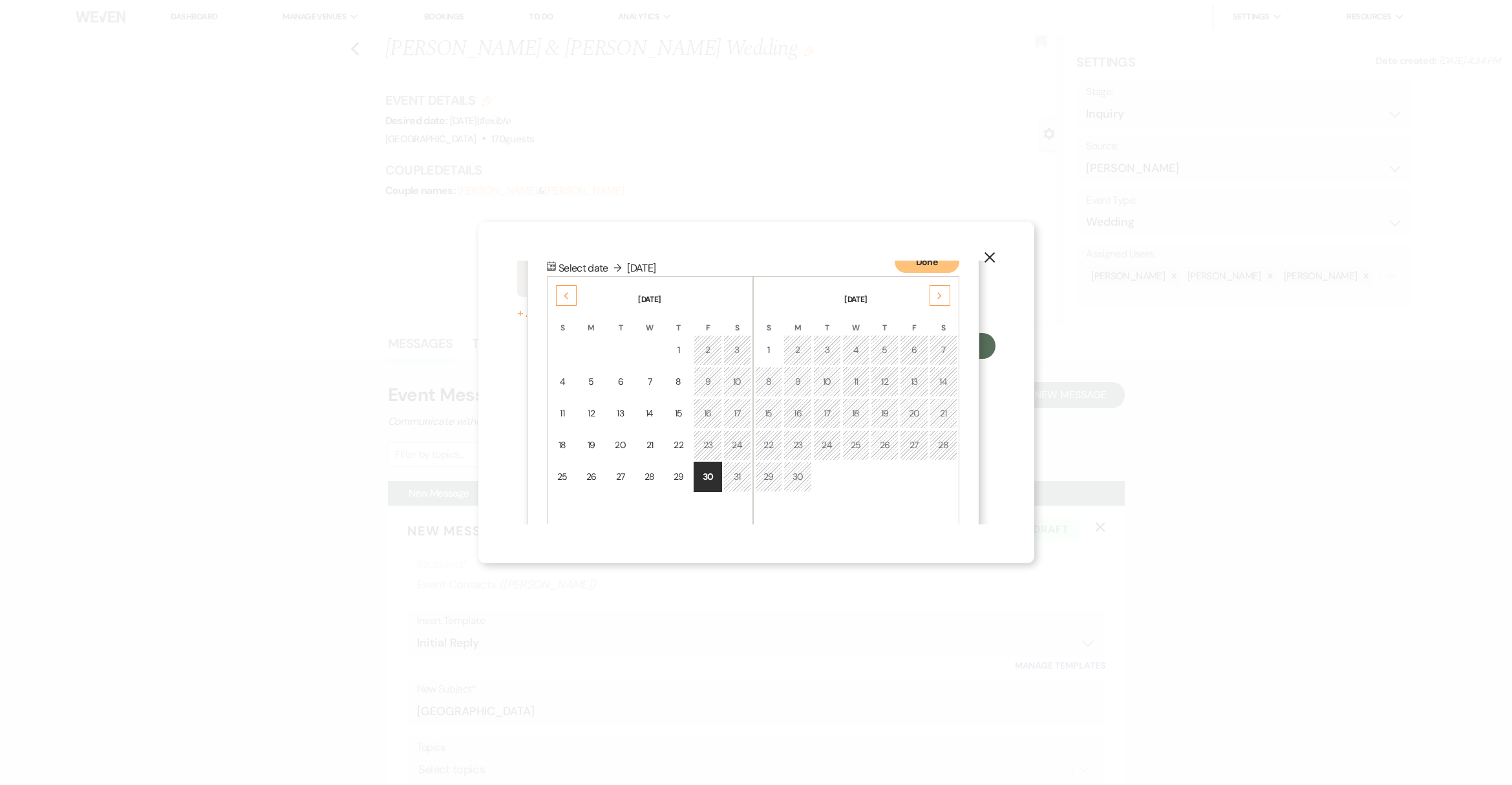
scroll to position [166, 0]
click at [568, 383] on td "4" at bounding box center [562, 382] width 28 height 30
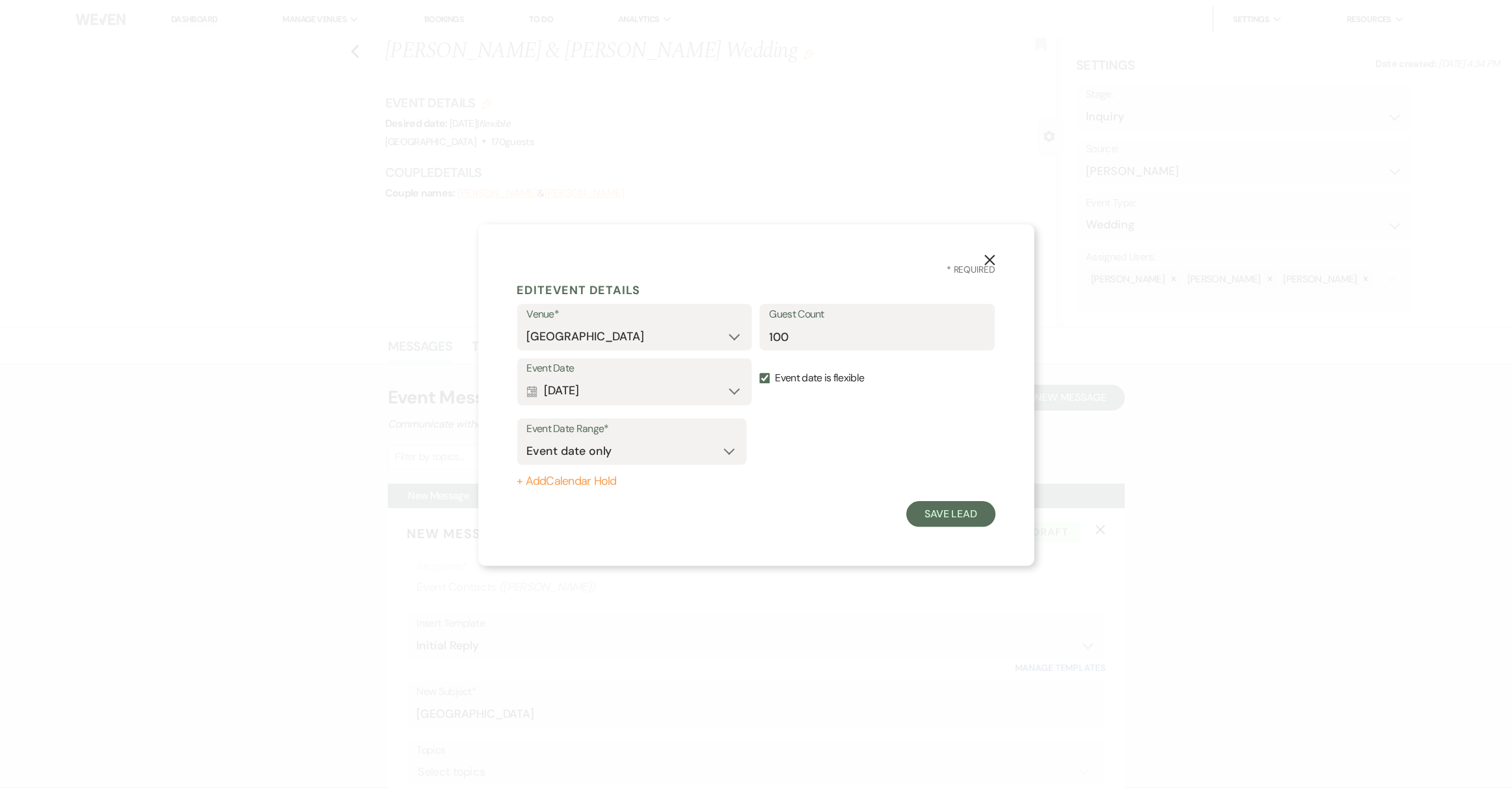
scroll to position [0, 0]
click at [951, 525] on button "Save Lead" at bounding box center [957, 514] width 89 height 26
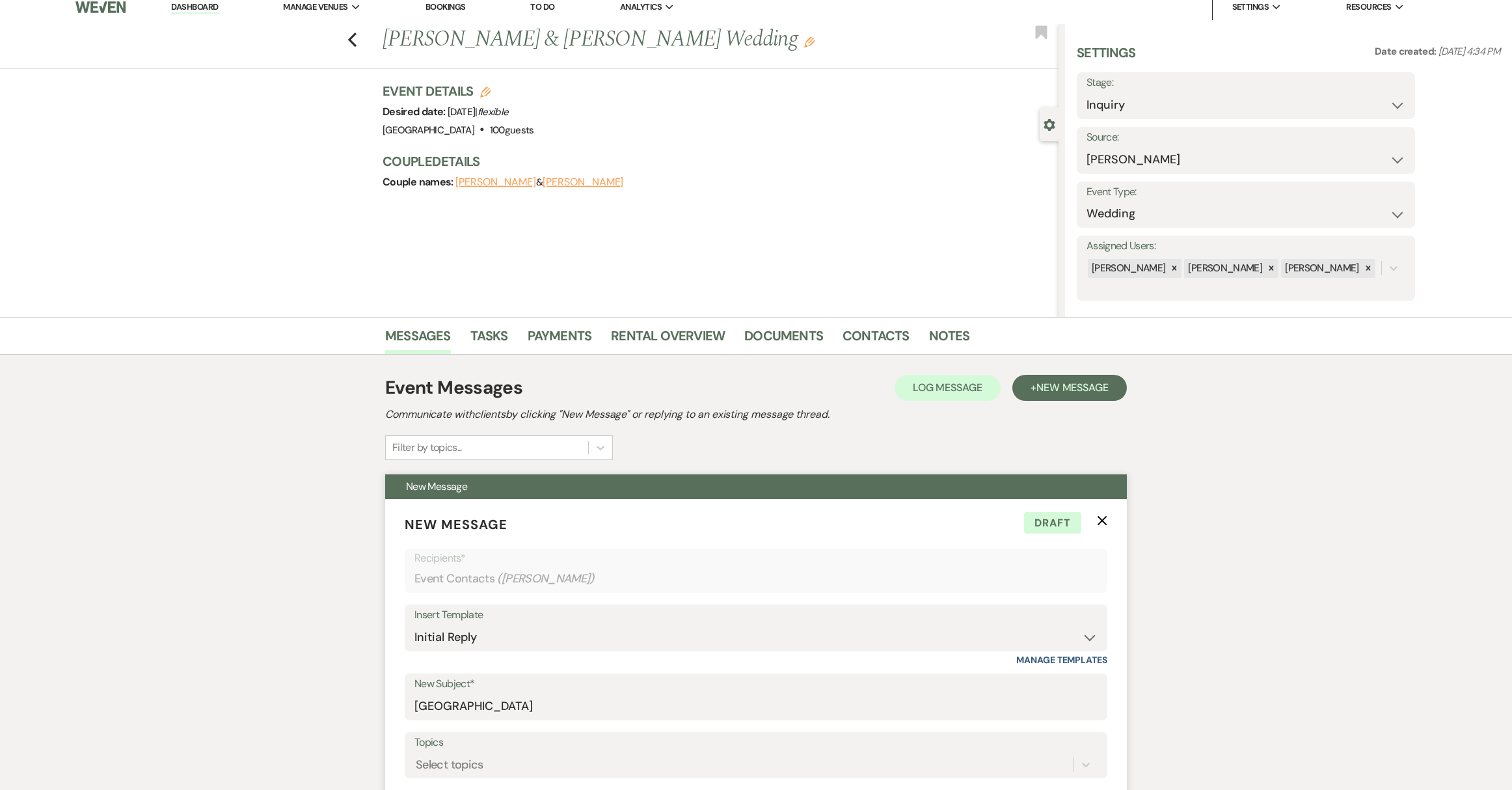
scroll to position [453, 0]
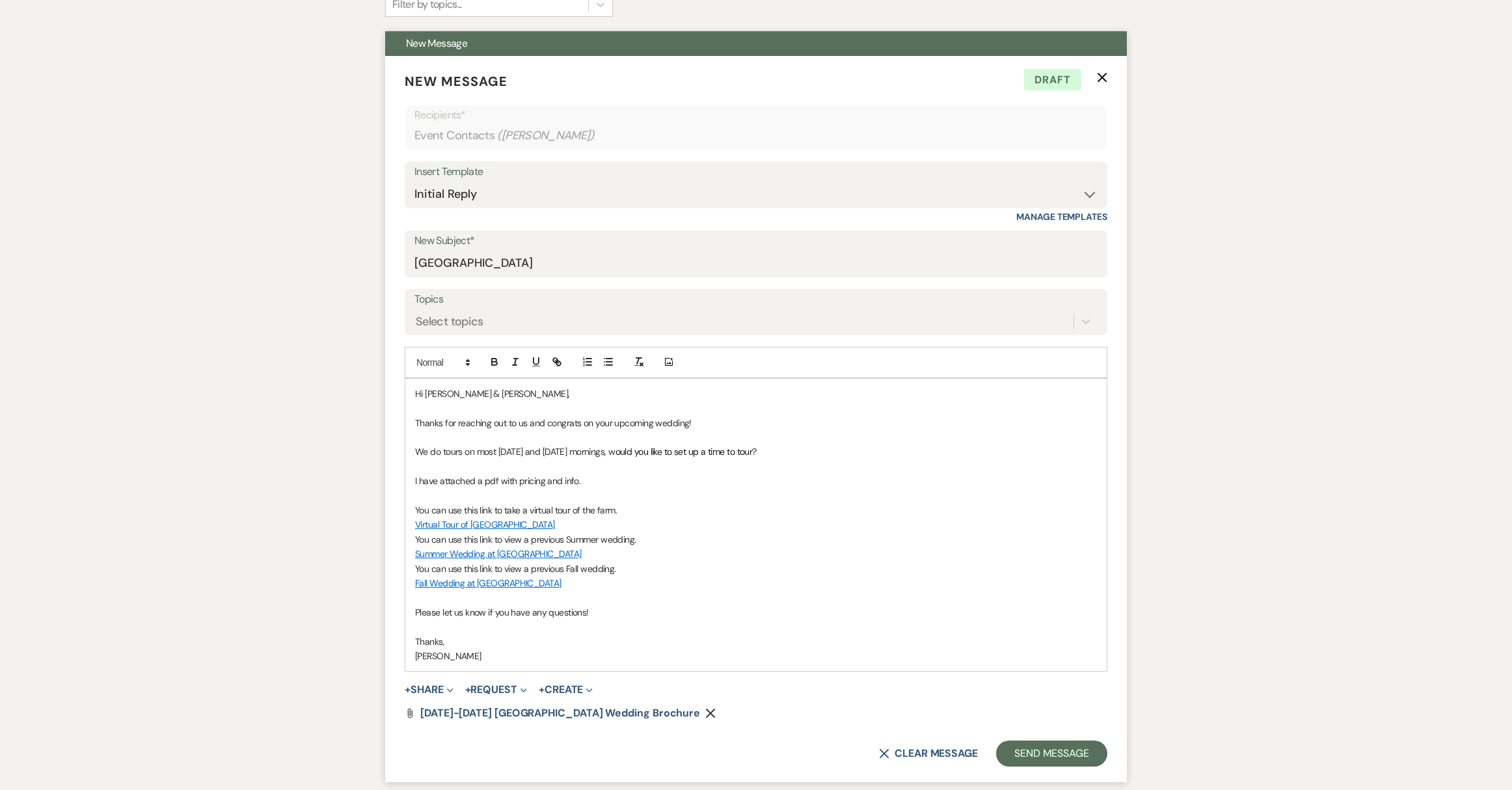
click at [722, 425] on p "Thanks for reaching out to us and congrats on your upcoming wedding!" at bounding box center [756, 422] width 682 height 14
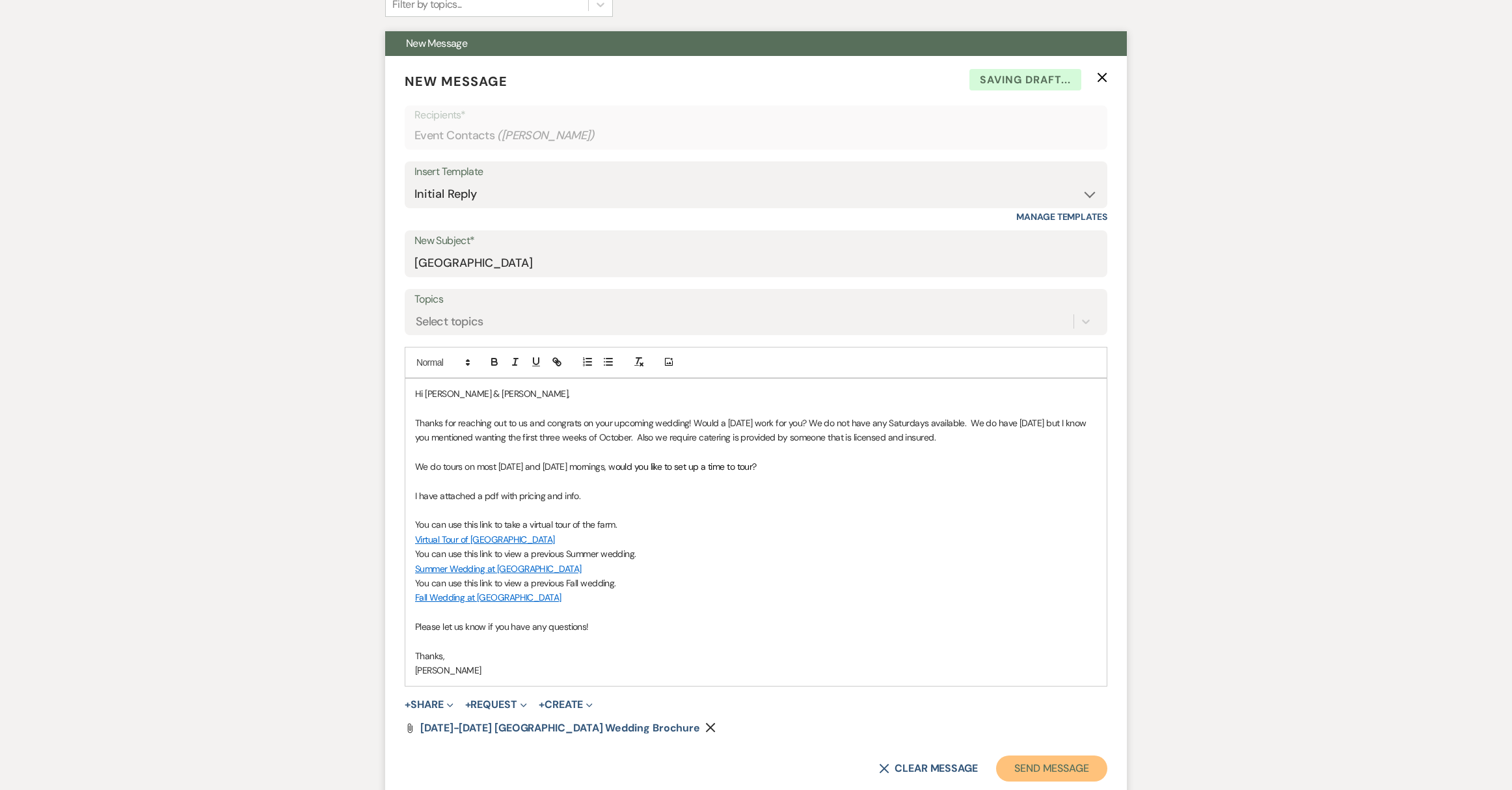
click at [1047, 773] on button "Send Message" at bounding box center [1051, 768] width 111 height 26
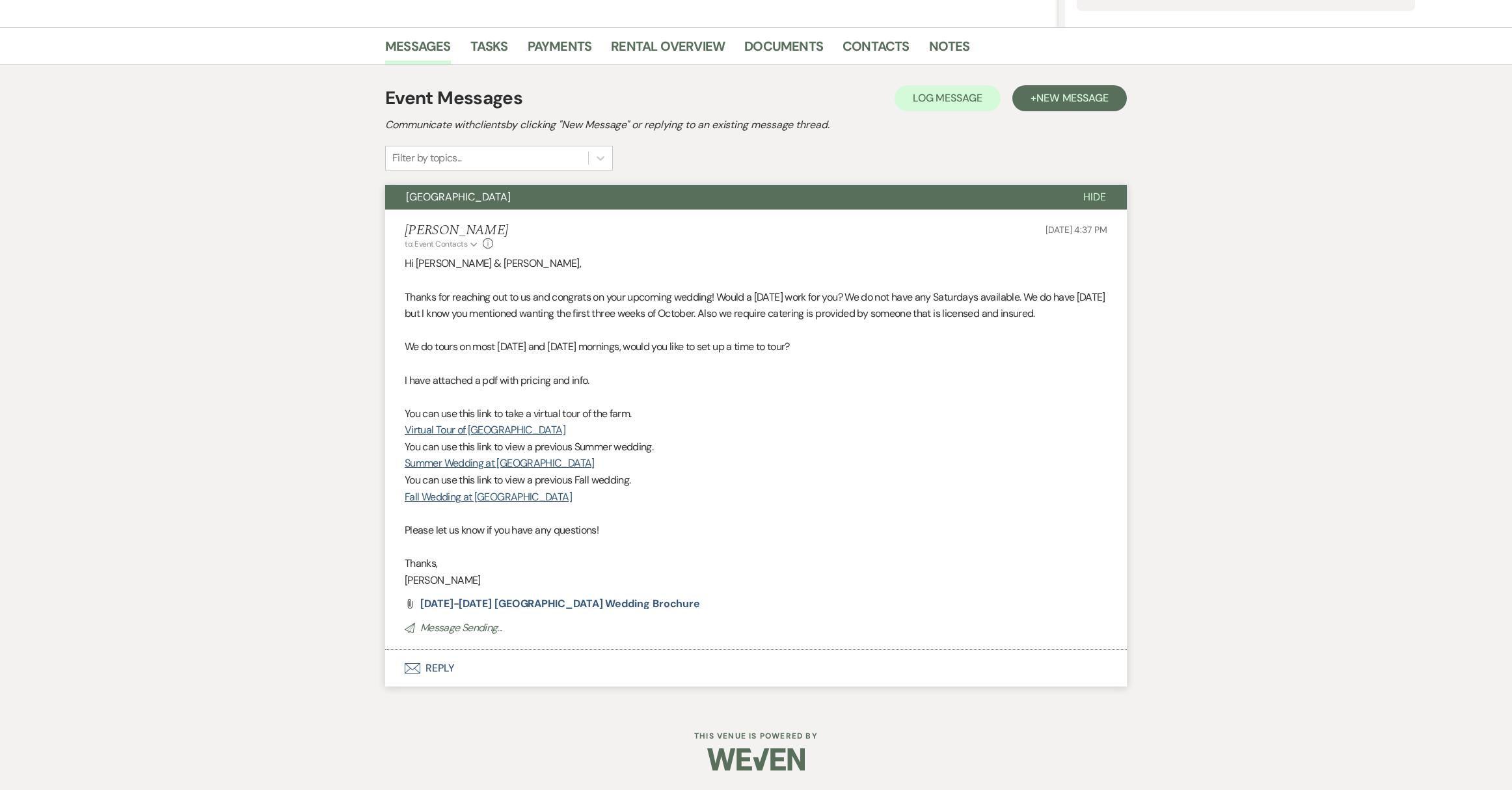
scroll to position [316, 0]
